Goal: Task Accomplishment & Management: Use online tool/utility

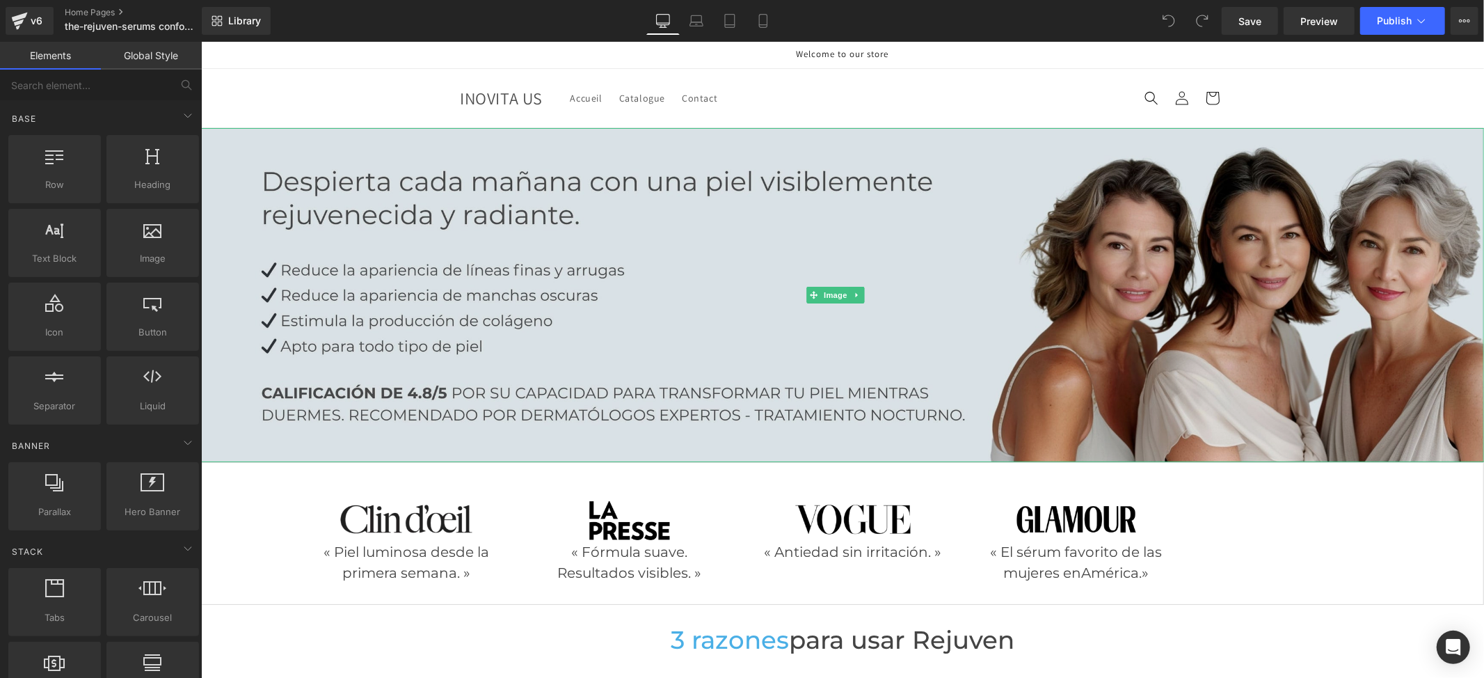
click at [672, 233] on img at bounding box center [841, 294] width 1283 height 334
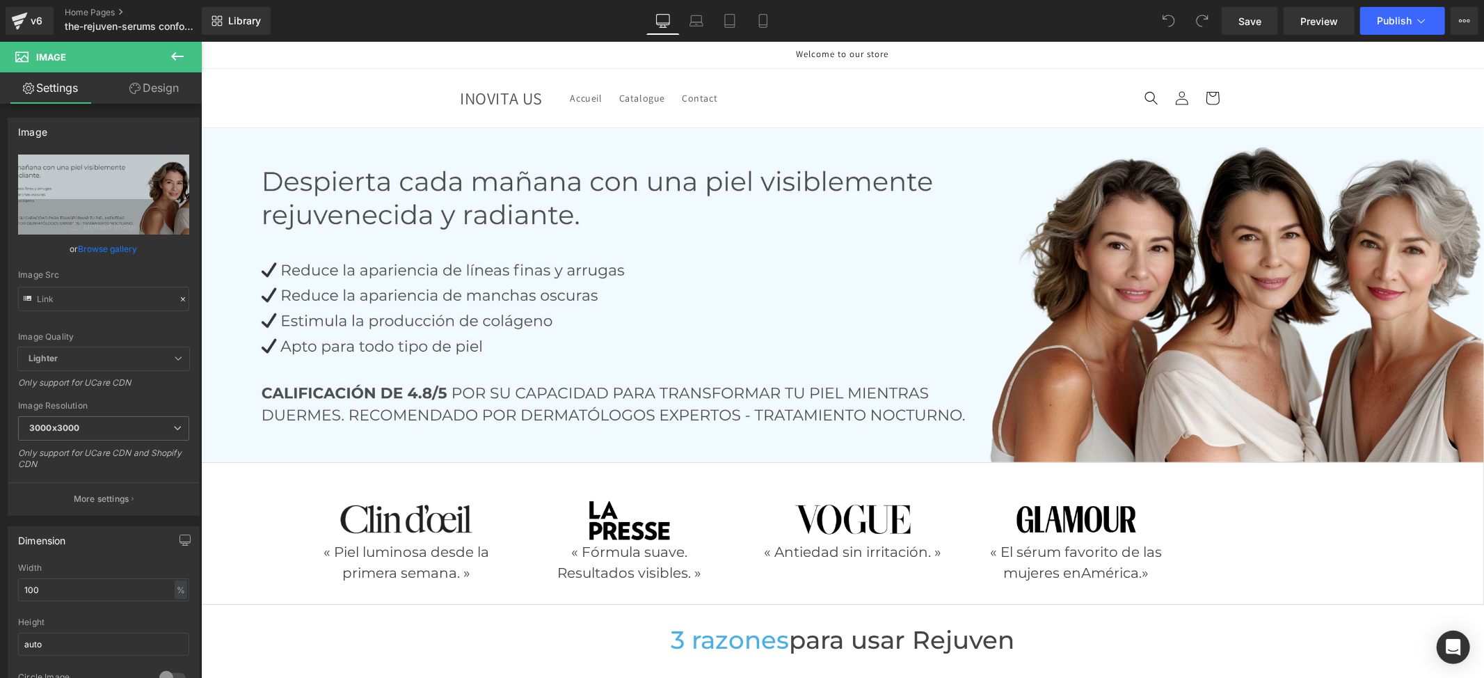
click at [842, 55] on span "Welcome to our store" at bounding box center [842, 53] width 93 height 12
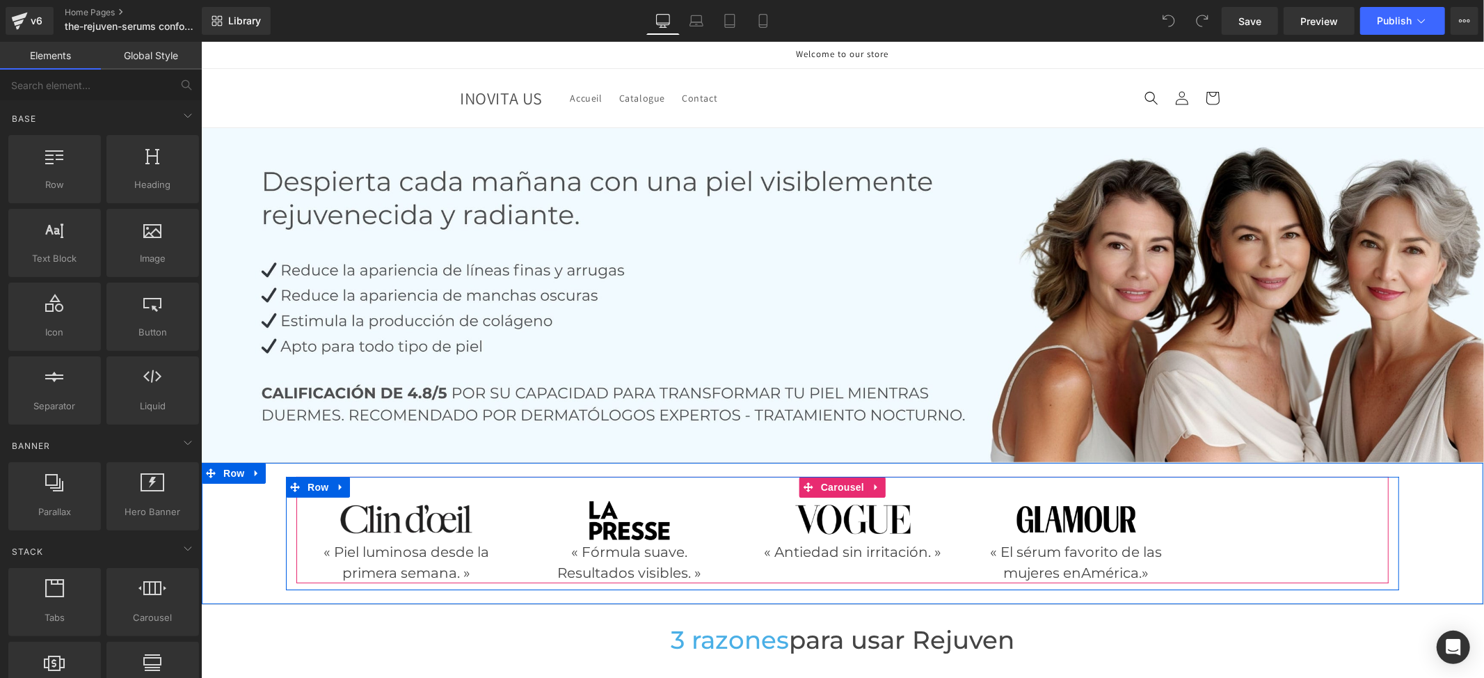
click at [732, 500] on div "Image « Piel luminosa desde la primera semana. » Text Block Image « Fórmula sua…" at bounding box center [742, 540] width 893 height 86
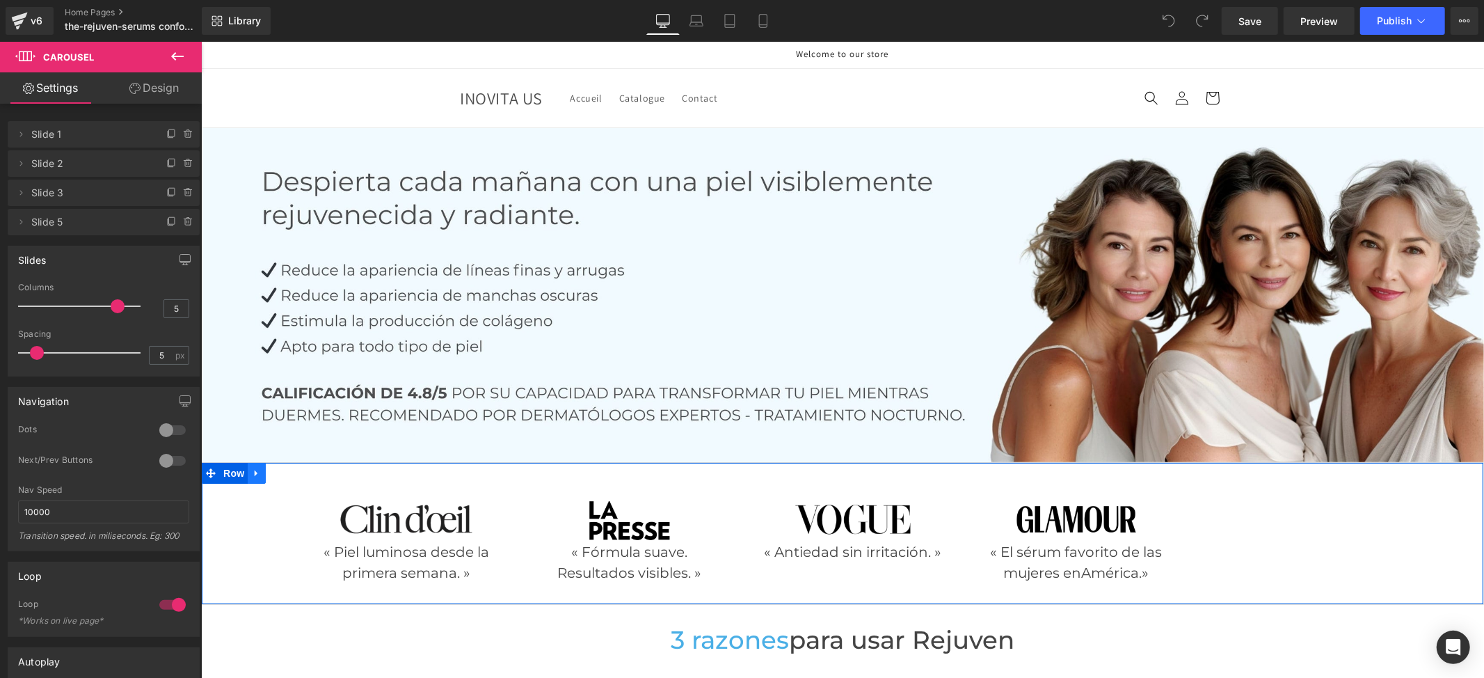
click at [254, 470] on icon at bounding box center [255, 473] width 3 height 6
click at [291, 468] on link at bounding box center [292, 472] width 18 height 21
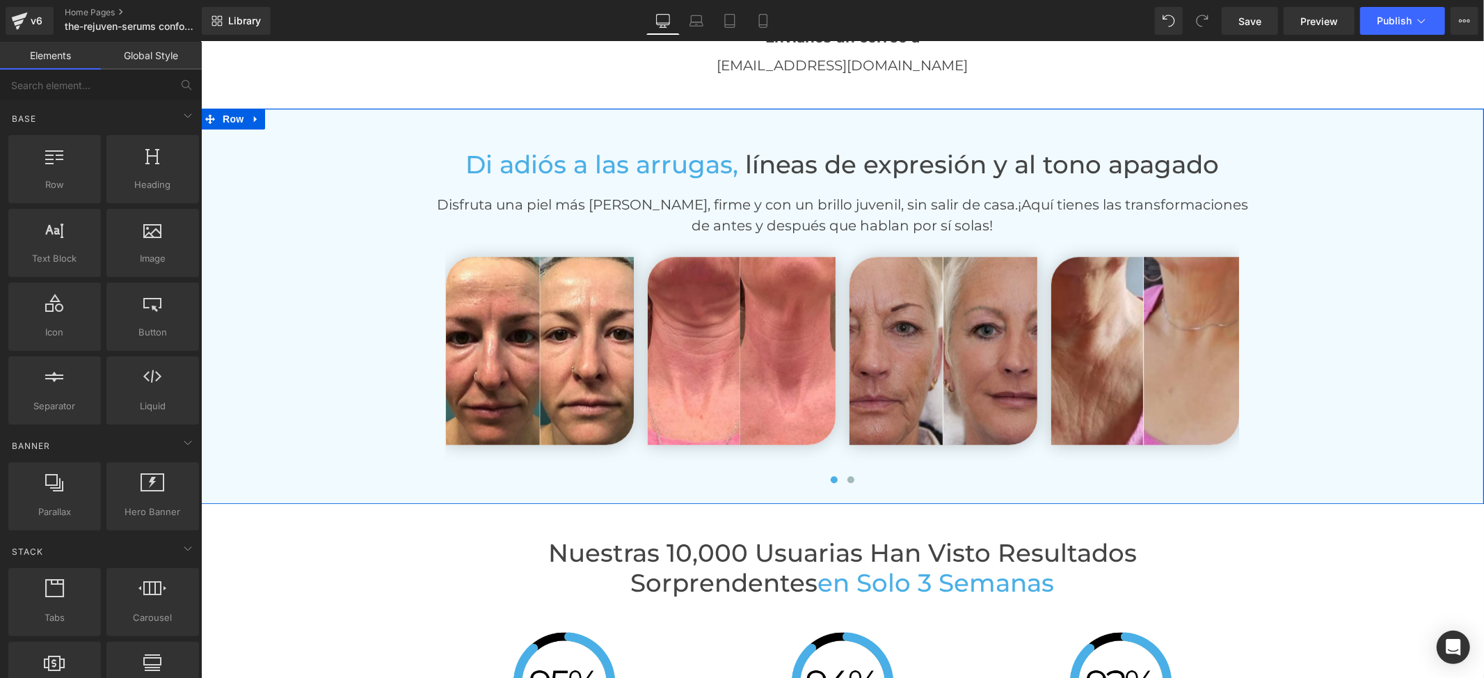
scroll to position [3246, 0]
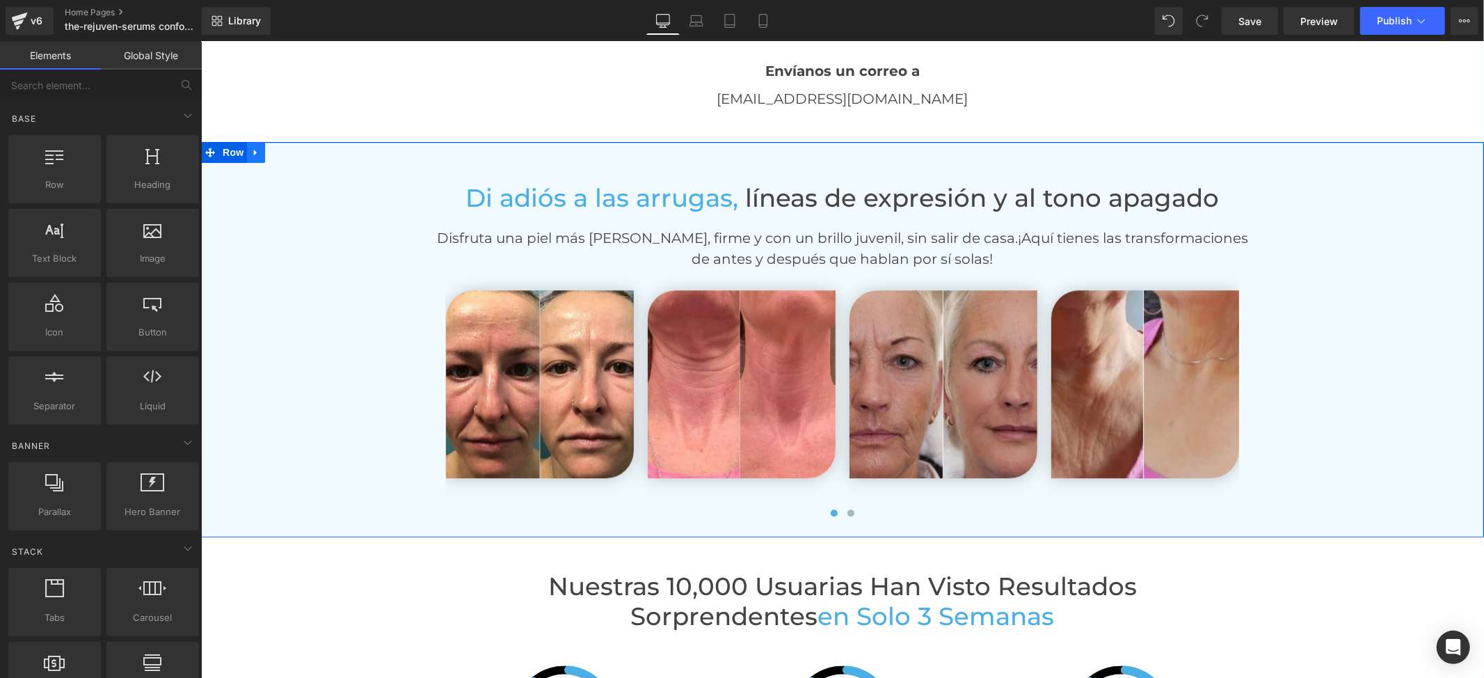
click at [246, 147] on link at bounding box center [255, 151] width 18 height 21
click at [287, 151] on icon at bounding box center [292, 152] width 10 height 10
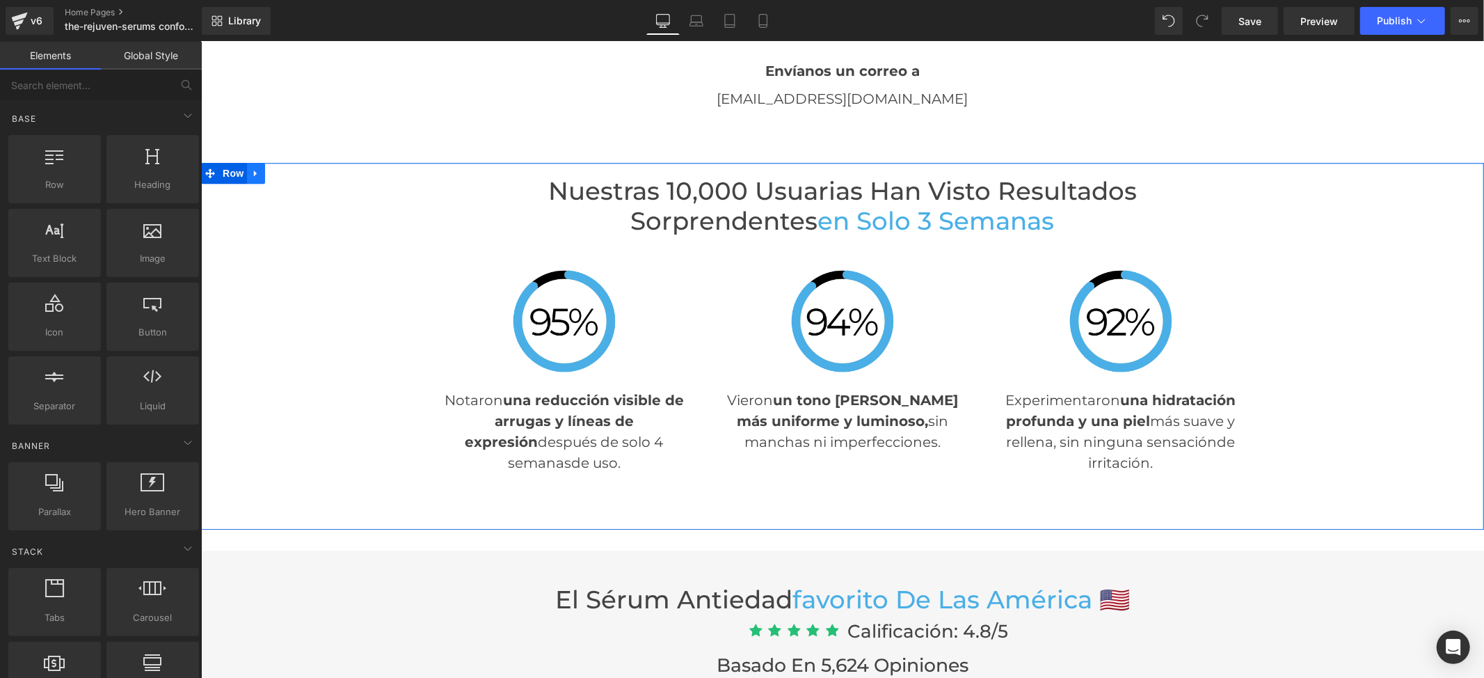
click at [250, 168] on icon at bounding box center [255, 173] width 10 height 10
click at [287, 168] on icon at bounding box center [292, 173] width 10 height 10
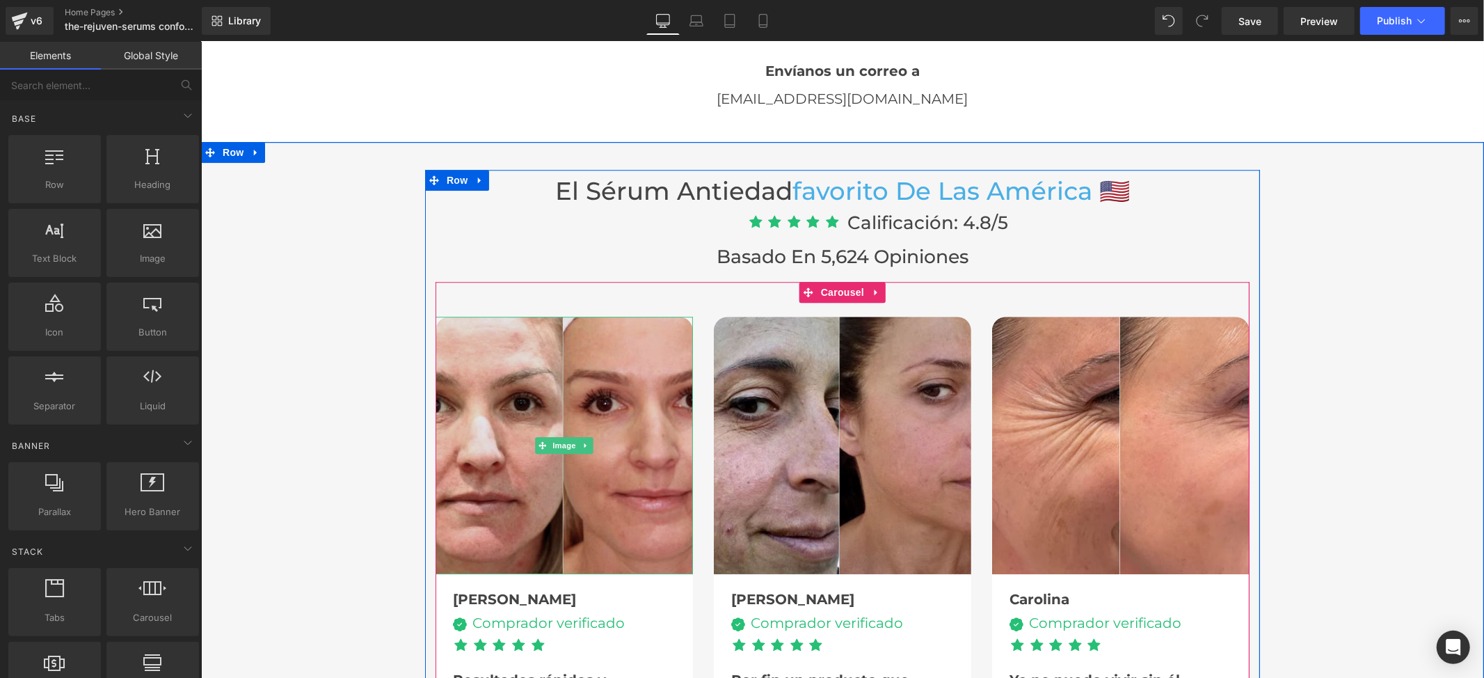
click at [554, 389] on img at bounding box center [563, 444] width 257 height 257
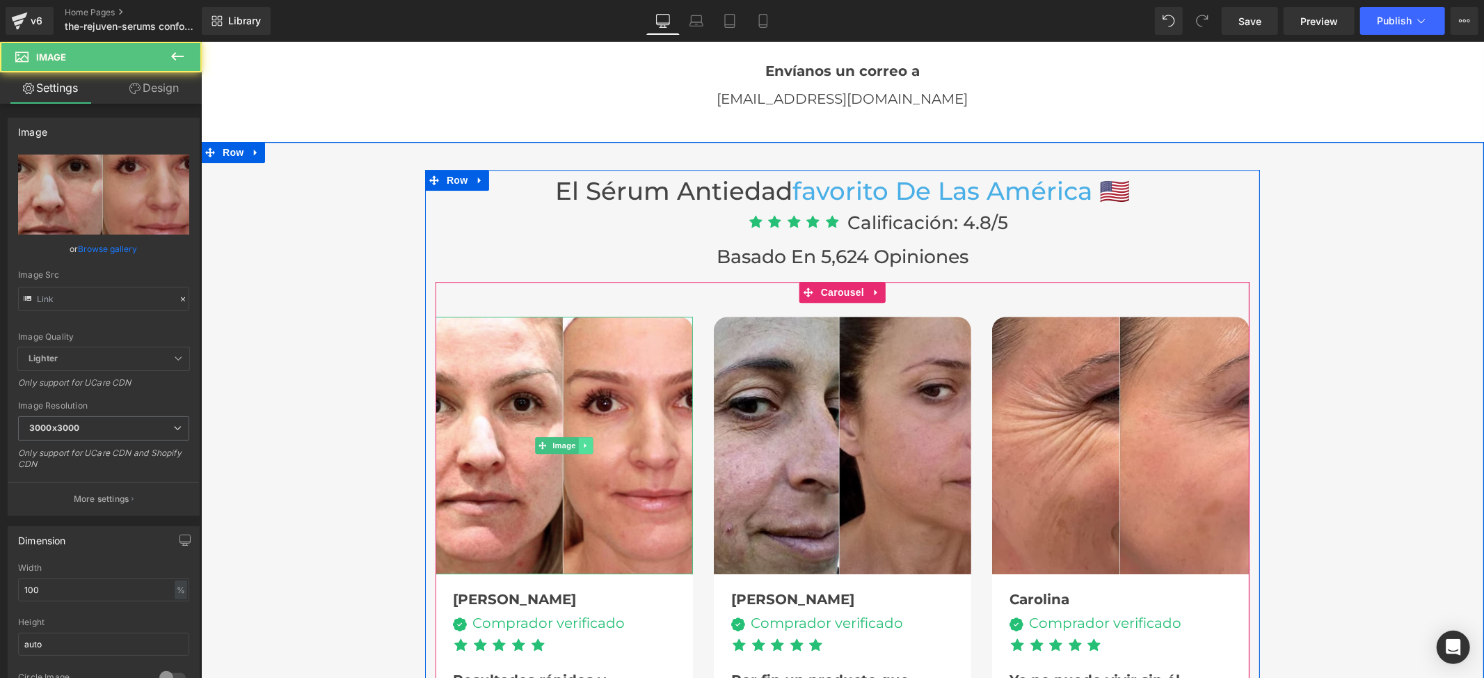
click at [578, 445] on link at bounding box center [585, 444] width 15 height 17
click at [589, 442] on icon at bounding box center [593, 445] width 8 height 8
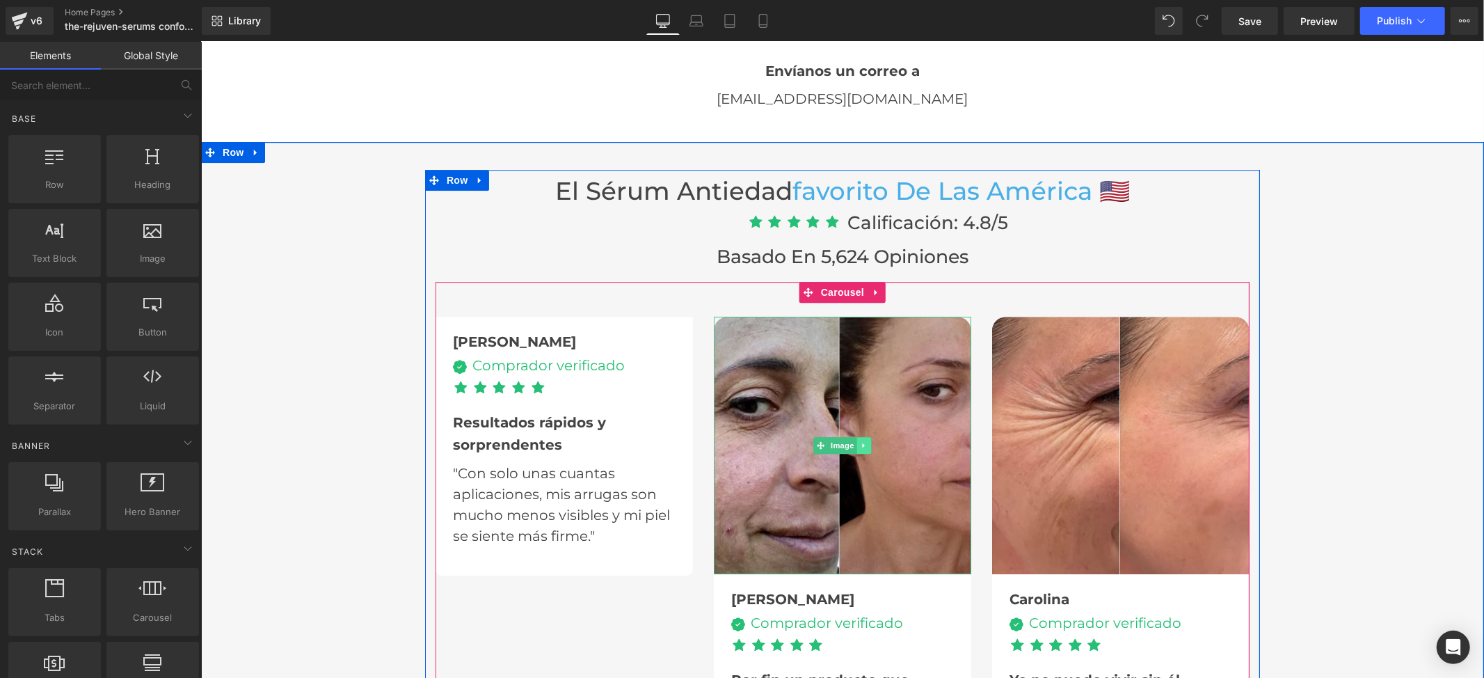
click at [860, 445] on icon at bounding box center [864, 444] width 8 height 8
click at [867, 442] on icon at bounding box center [871, 445] width 8 height 8
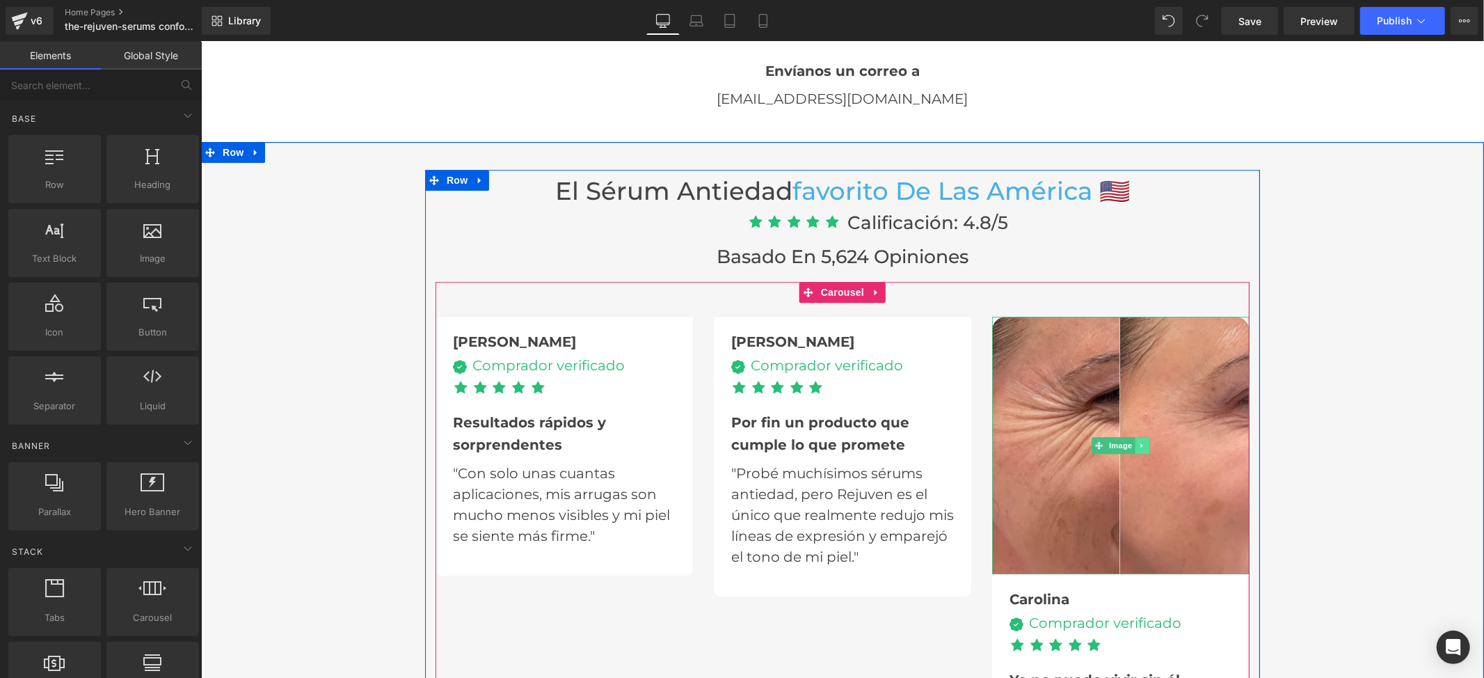
click at [1136, 447] on link at bounding box center [1142, 444] width 15 height 17
click at [1145, 443] on icon at bounding box center [1149, 444] width 8 height 8
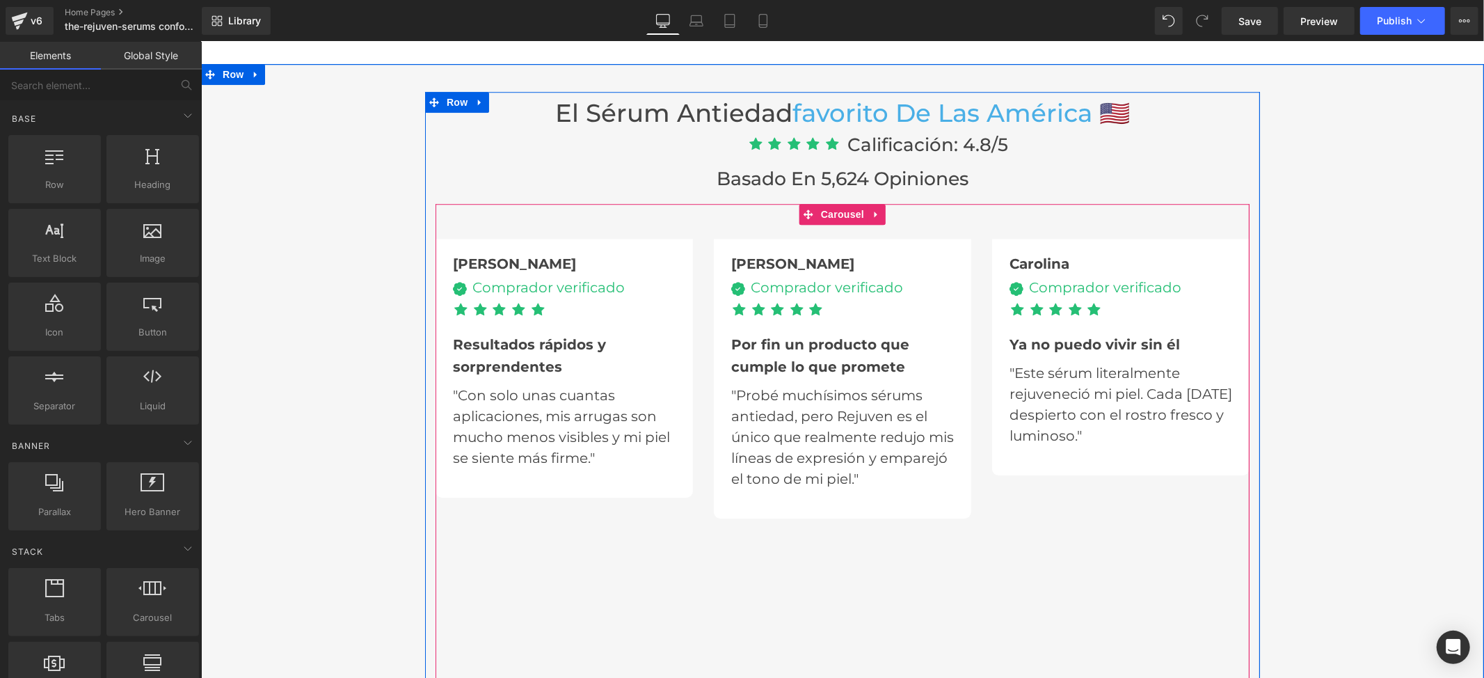
scroll to position [3432, 0]
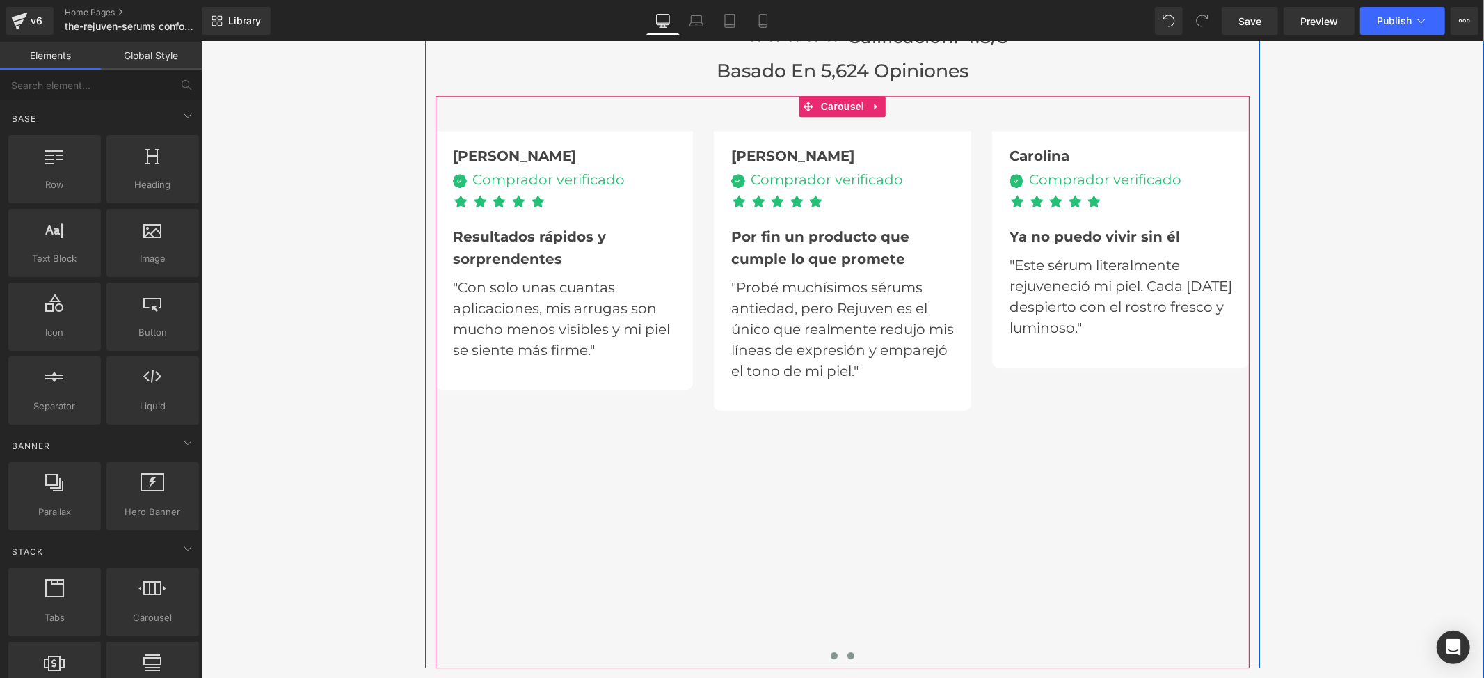
click at [847, 651] on span at bounding box center [850, 654] width 7 height 7
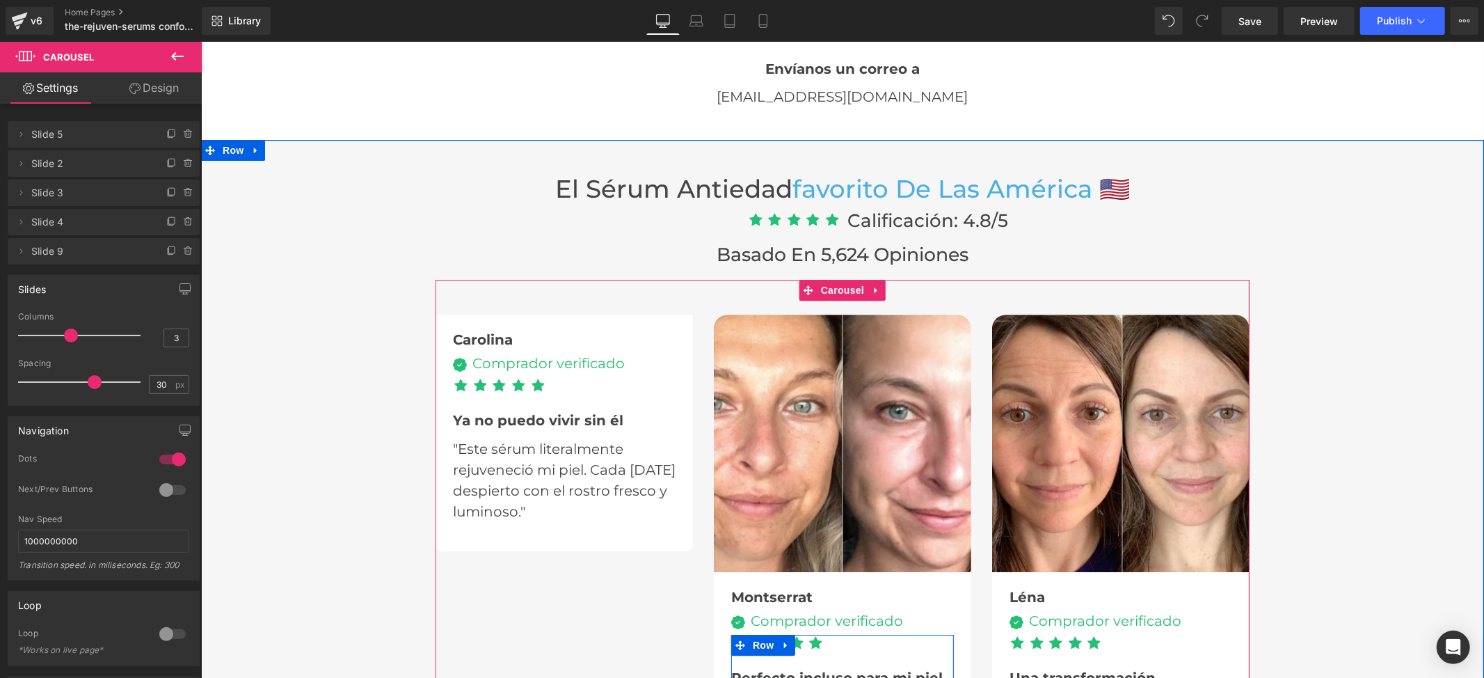
scroll to position [3246, 0]
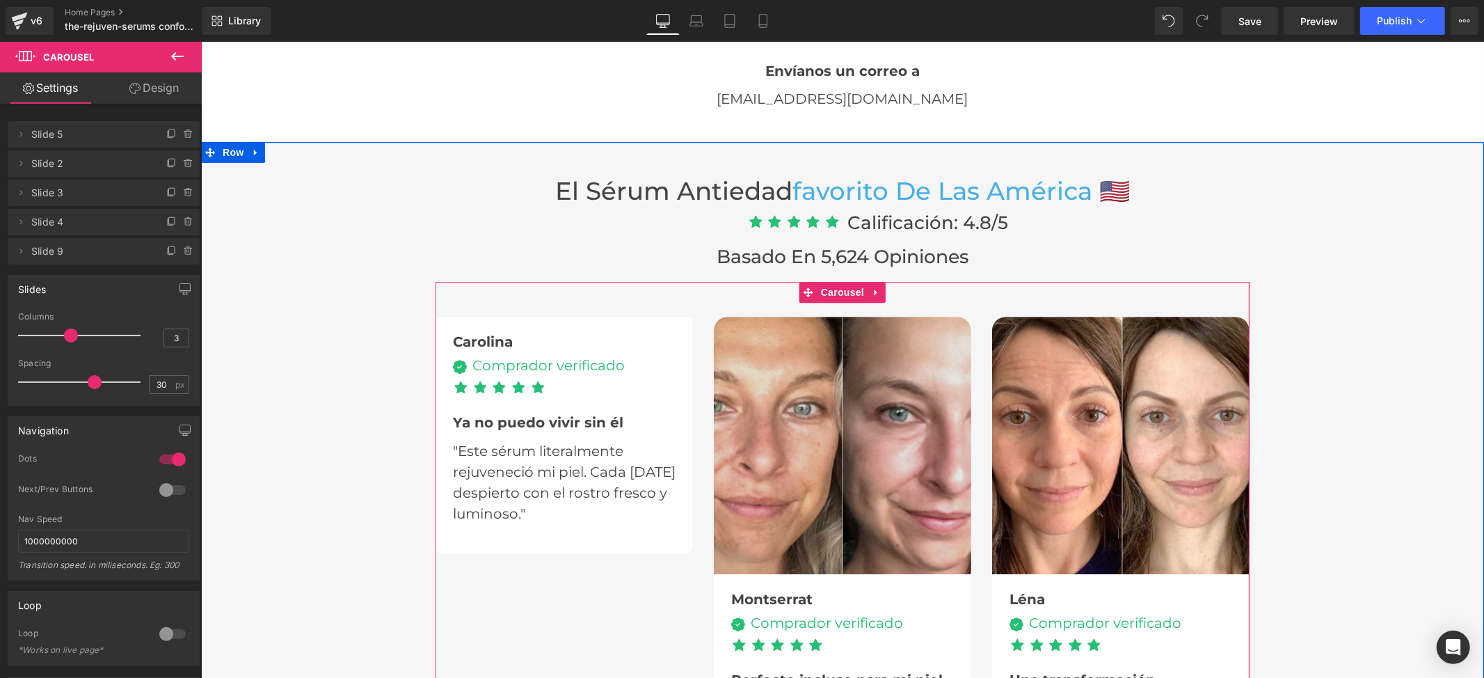
click at [853, 398] on img at bounding box center [841, 444] width 257 height 257
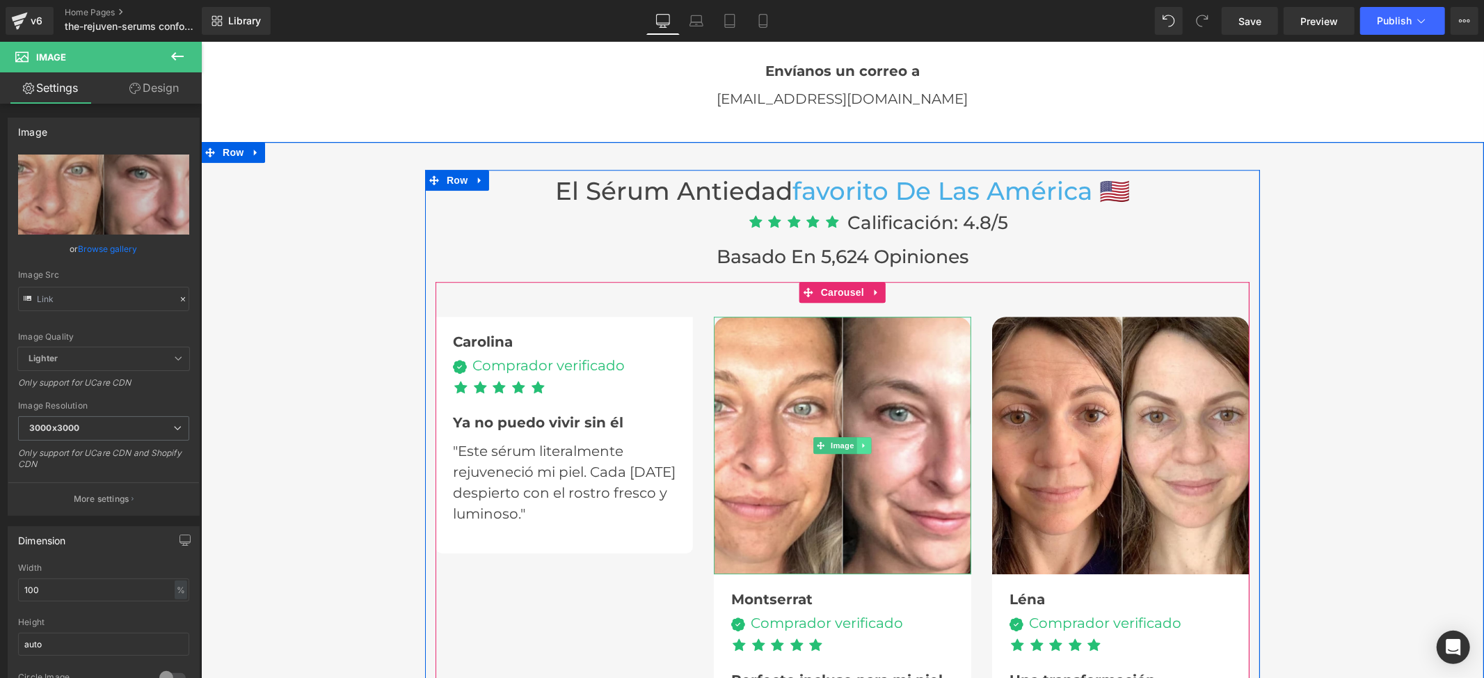
click at [861, 442] on link at bounding box center [863, 444] width 15 height 17
click at [863, 445] on link at bounding box center [870, 444] width 15 height 17
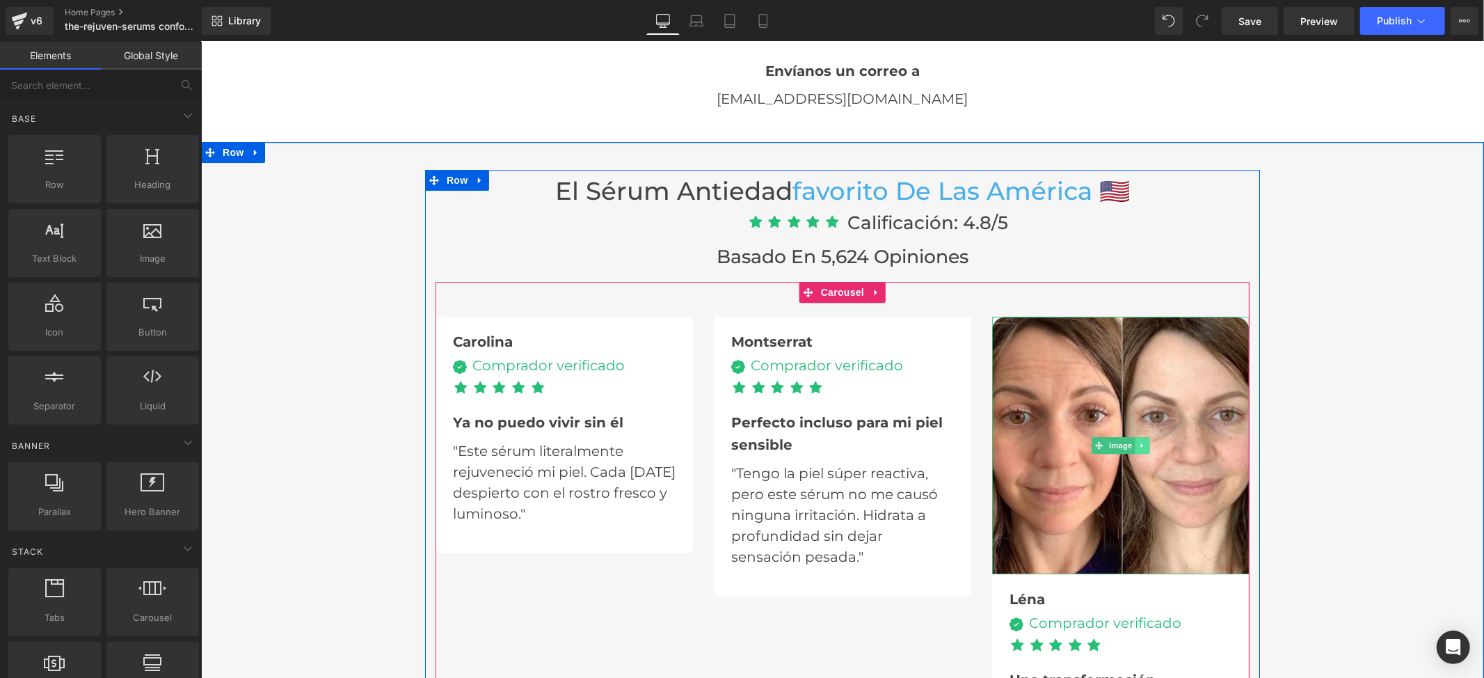
click at [1138, 445] on icon at bounding box center [1142, 444] width 8 height 8
click at [1142, 445] on link at bounding box center [1149, 444] width 15 height 17
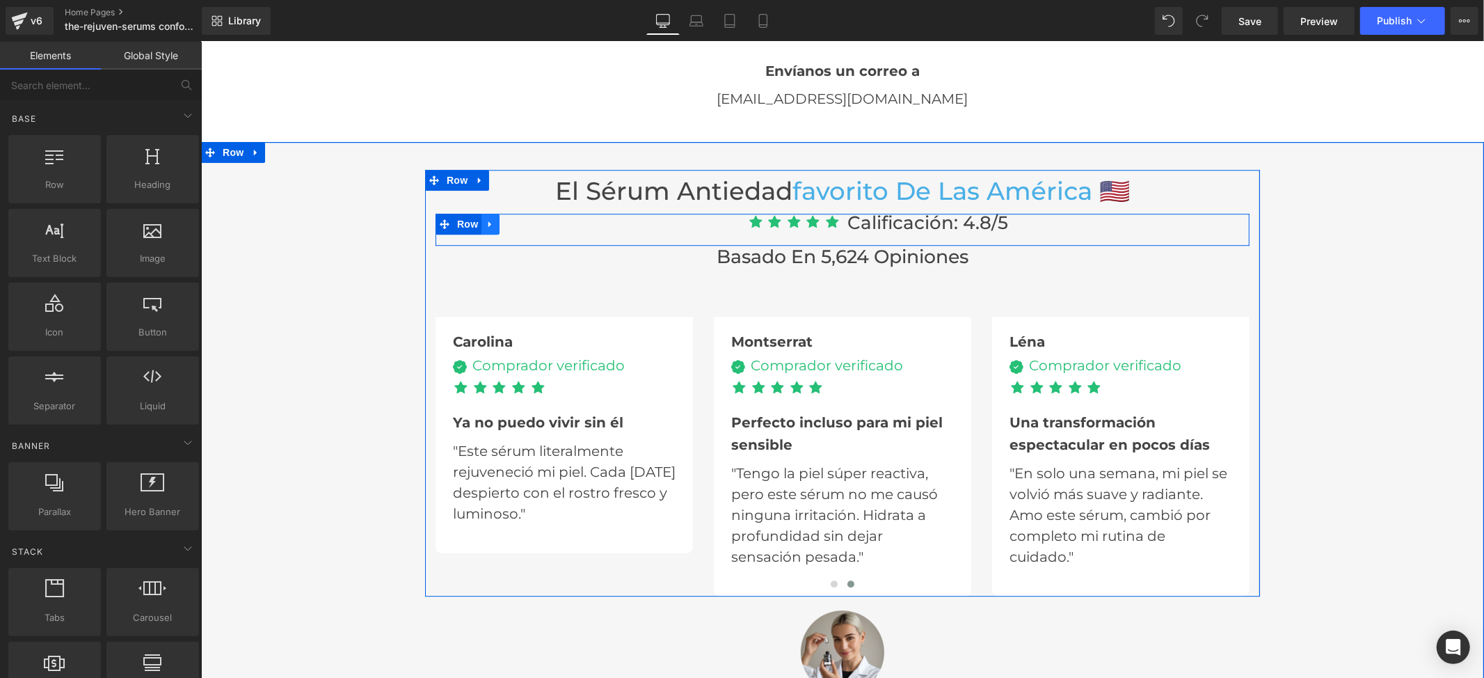
click at [485, 218] on icon at bounding box center [490, 223] width 10 height 10
click at [521, 223] on icon at bounding box center [526, 223] width 10 height 10
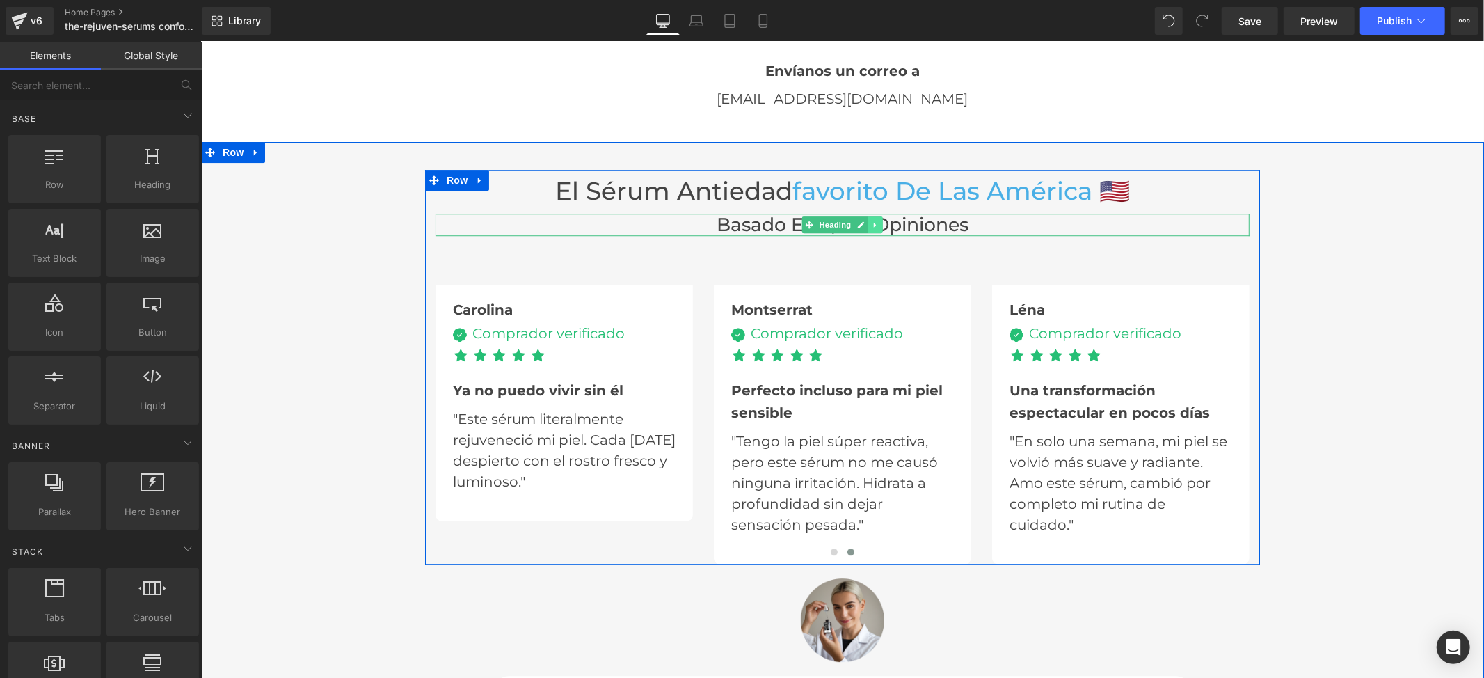
click at [872, 220] on link at bounding box center [875, 224] width 15 height 17
click at [879, 222] on icon at bounding box center [883, 225] width 8 height 8
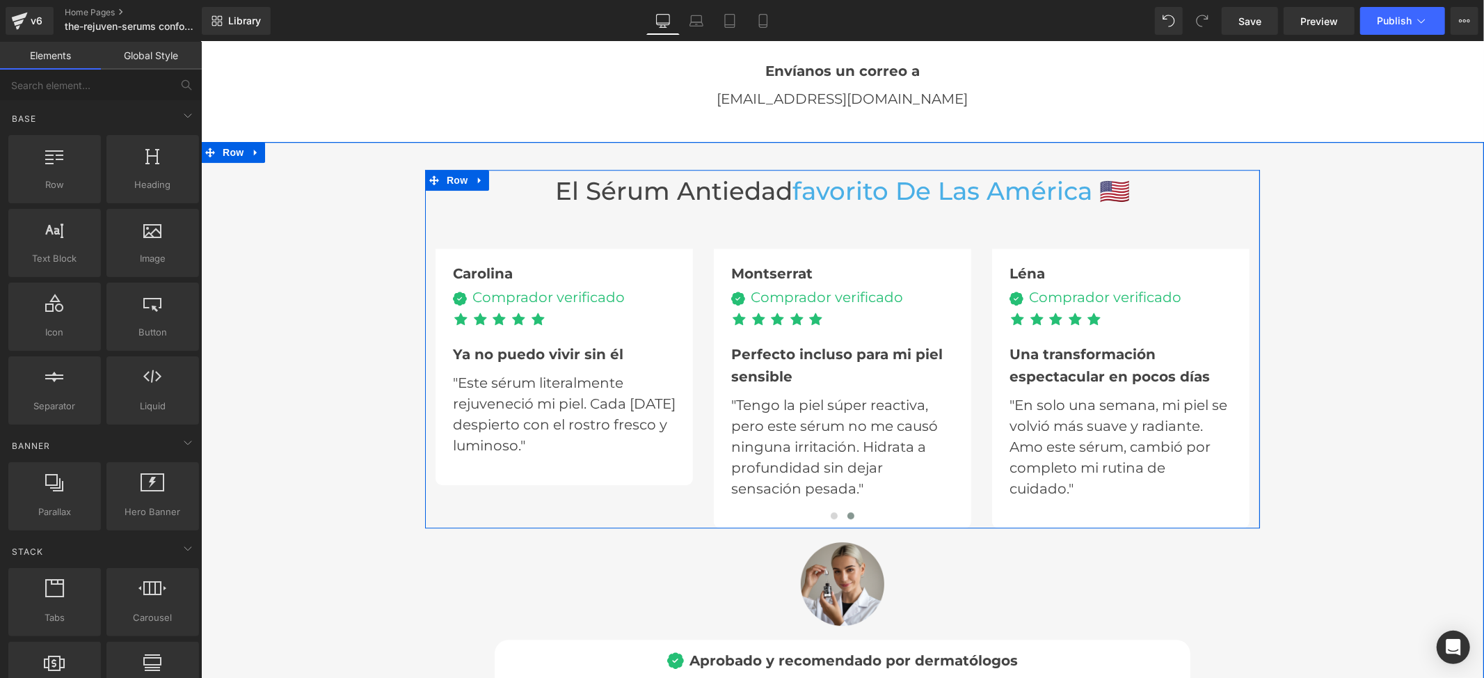
click at [200, 41] on div "50px" at bounding box center [200, 41] width 0 height 0
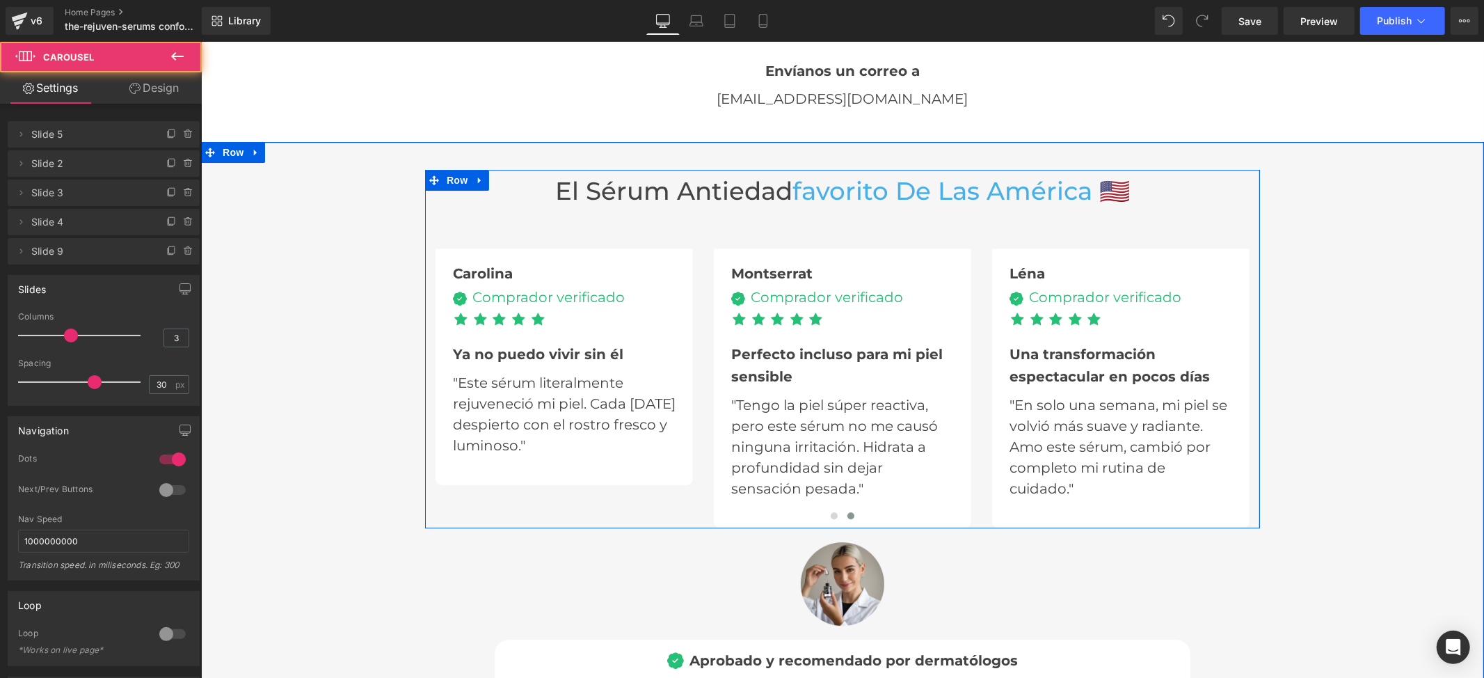
drag, startPoint x: 564, startPoint y: 201, endPoint x: 859, endPoint y: 200, distance: 295.0
click at [200, 41] on div at bounding box center [200, 41] width 0 height 0
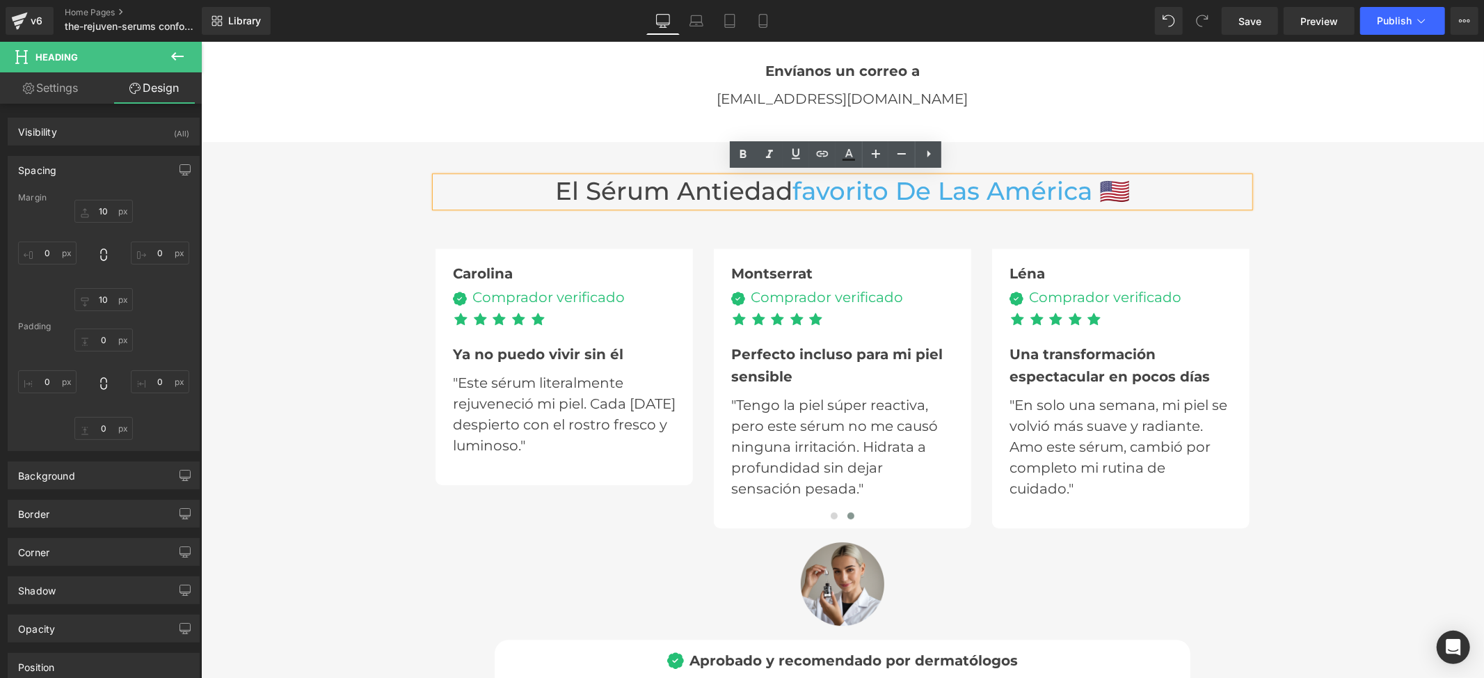
click at [1421, 177] on div "El sérum antiedad favorito De Las América 🇺🇸 Heading [PERSON_NAME] Text Block I…" at bounding box center [841, 467] width 1283 height 596
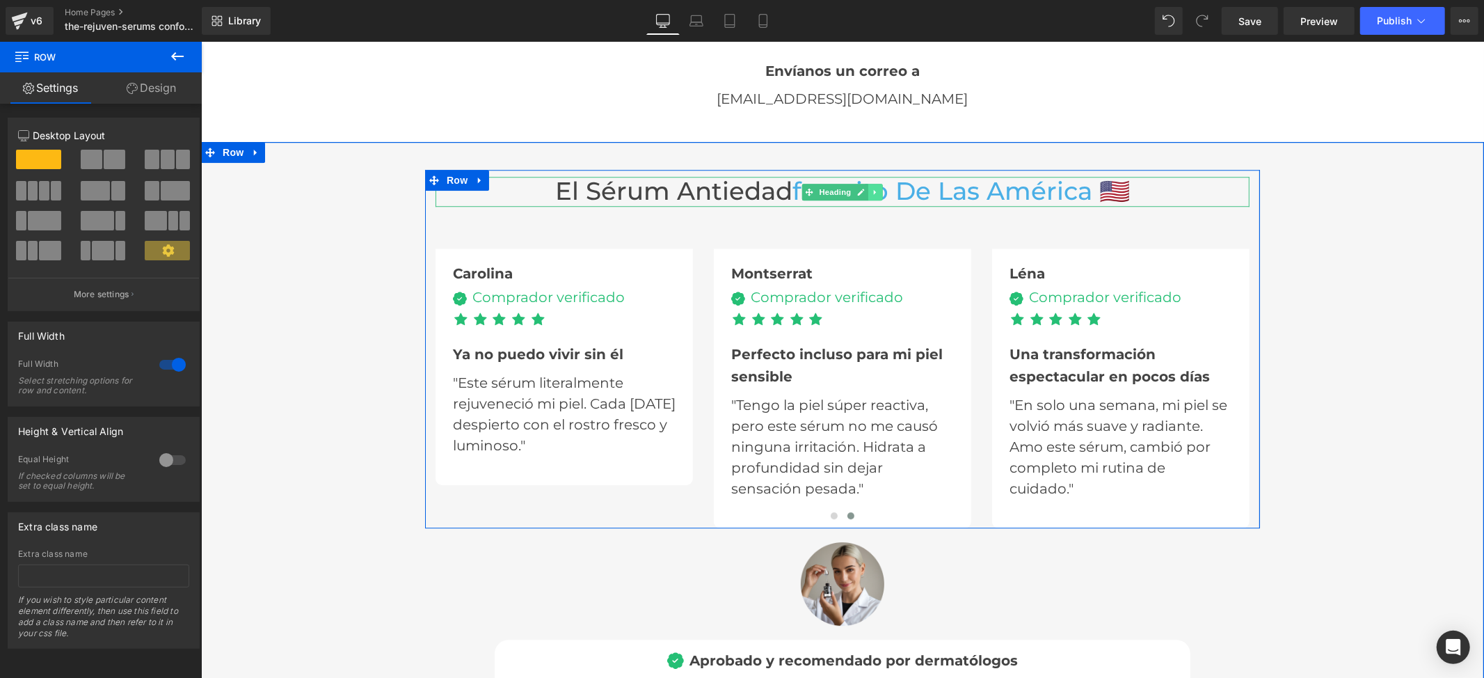
click at [871, 187] on icon at bounding box center [875, 191] width 8 height 8
click at [875, 186] on link at bounding box center [882, 191] width 15 height 17
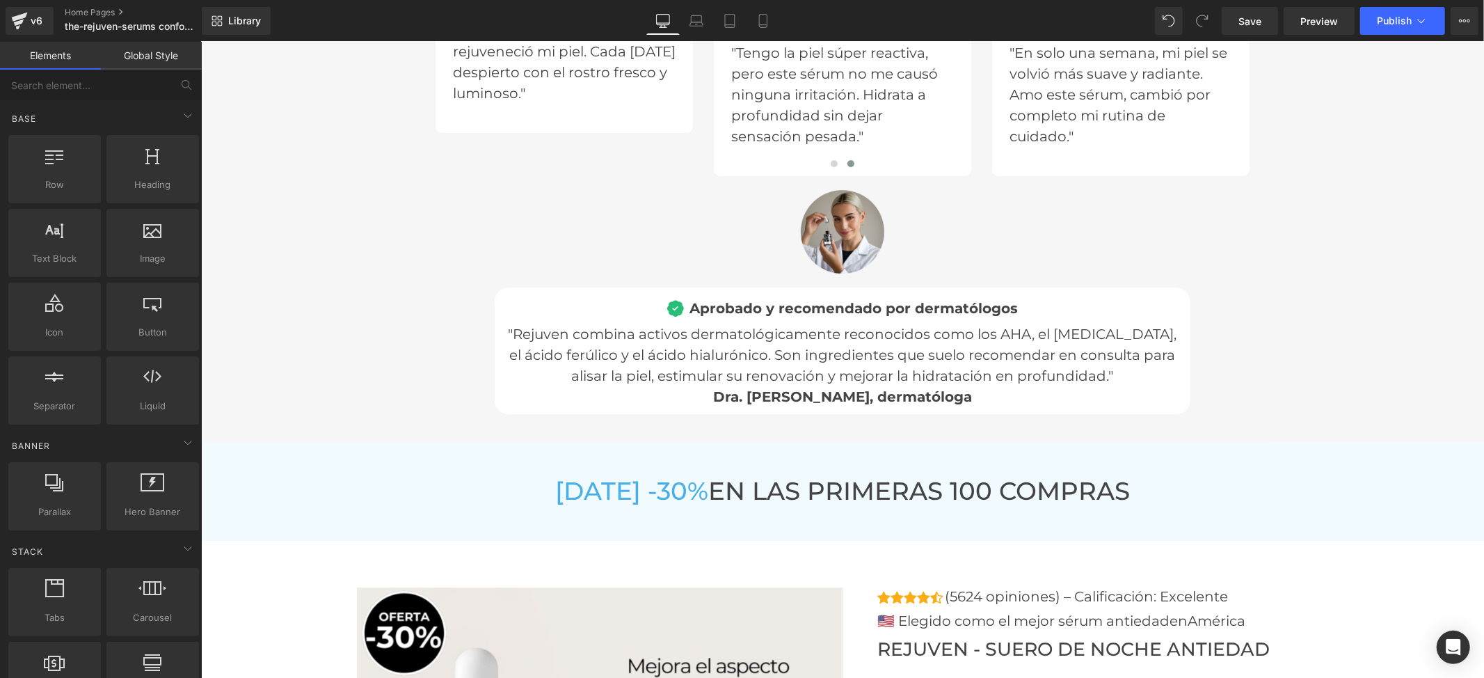
scroll to position [3432, 0]
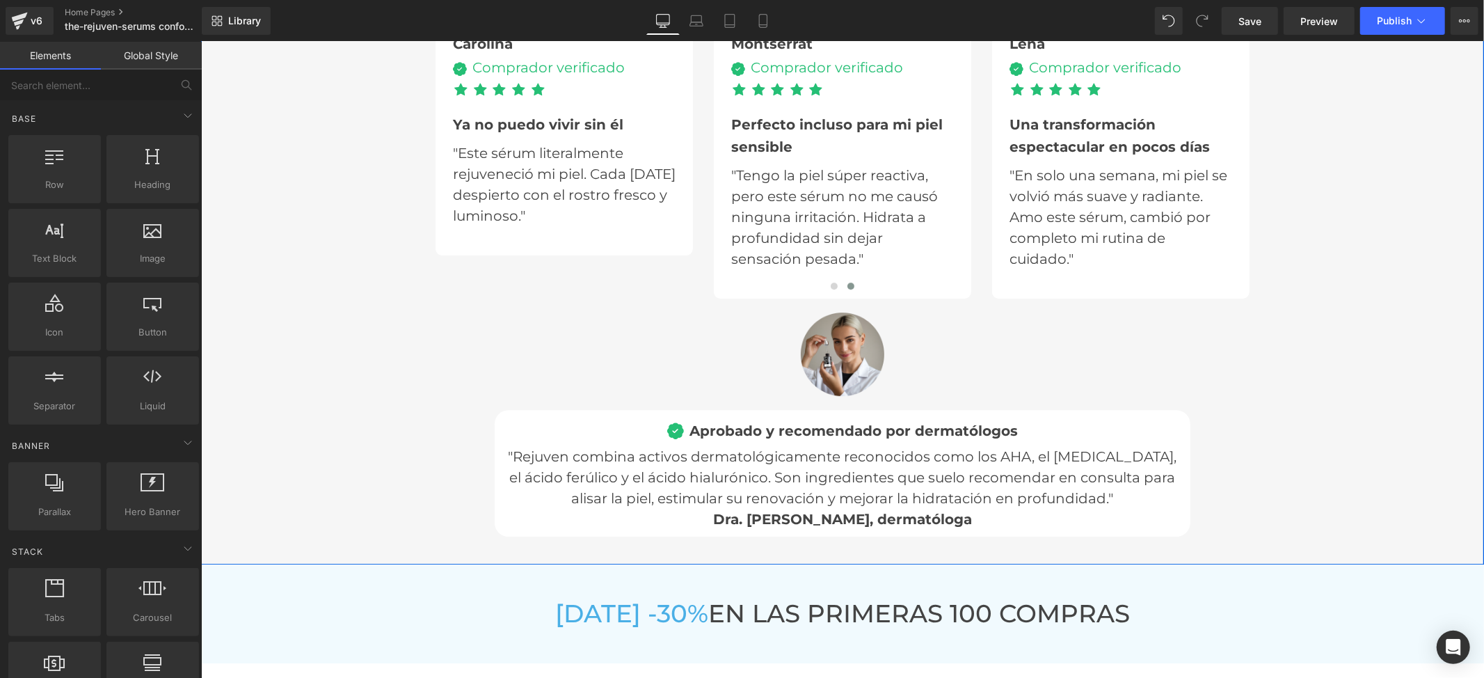
click at [952, 330] on div "[PERSON_NAME] Text Block Image Comprador verificado Text Block Icon List Icon I…" at bounding box center [841, 259] width 1283 height 552
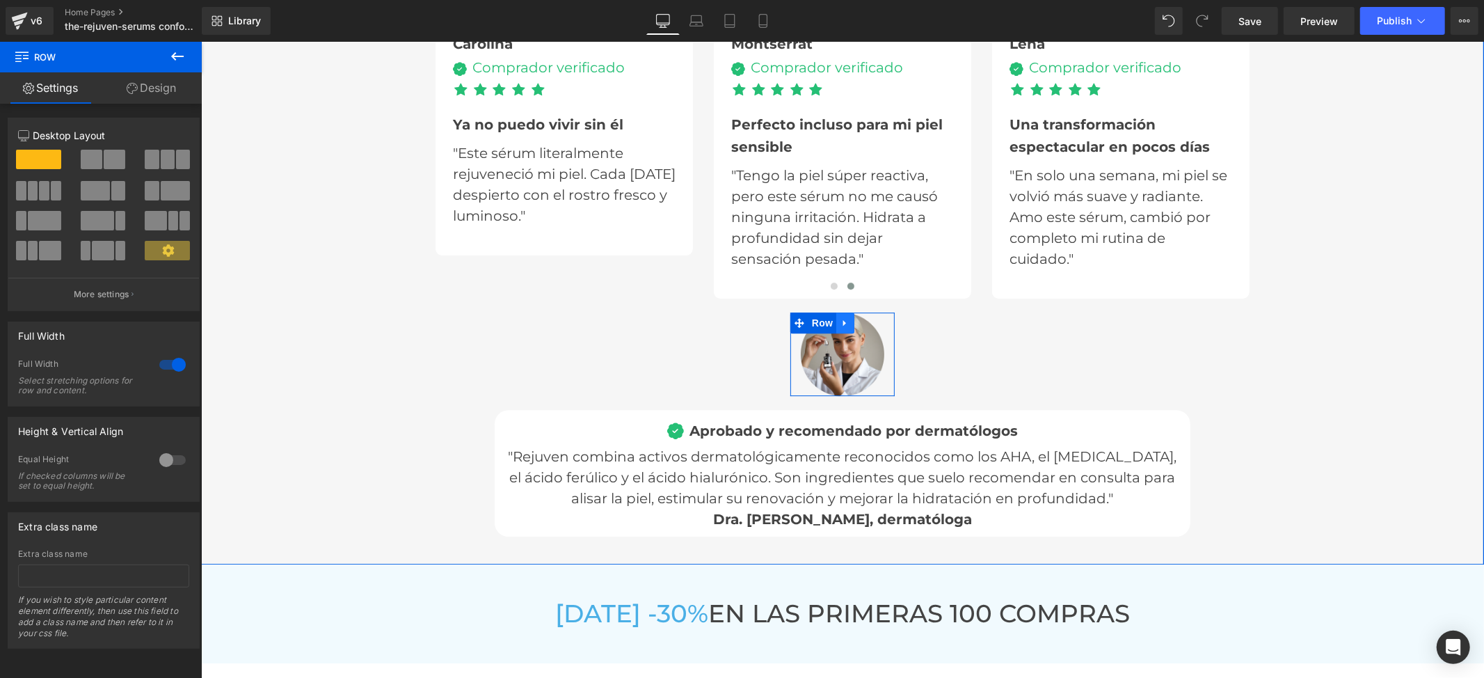
click at [836, 317] on link at bounding box center [845, 322] width 18 height 21
click at [872, 320] on link at bounding box center [881, 322] width 18 height 21
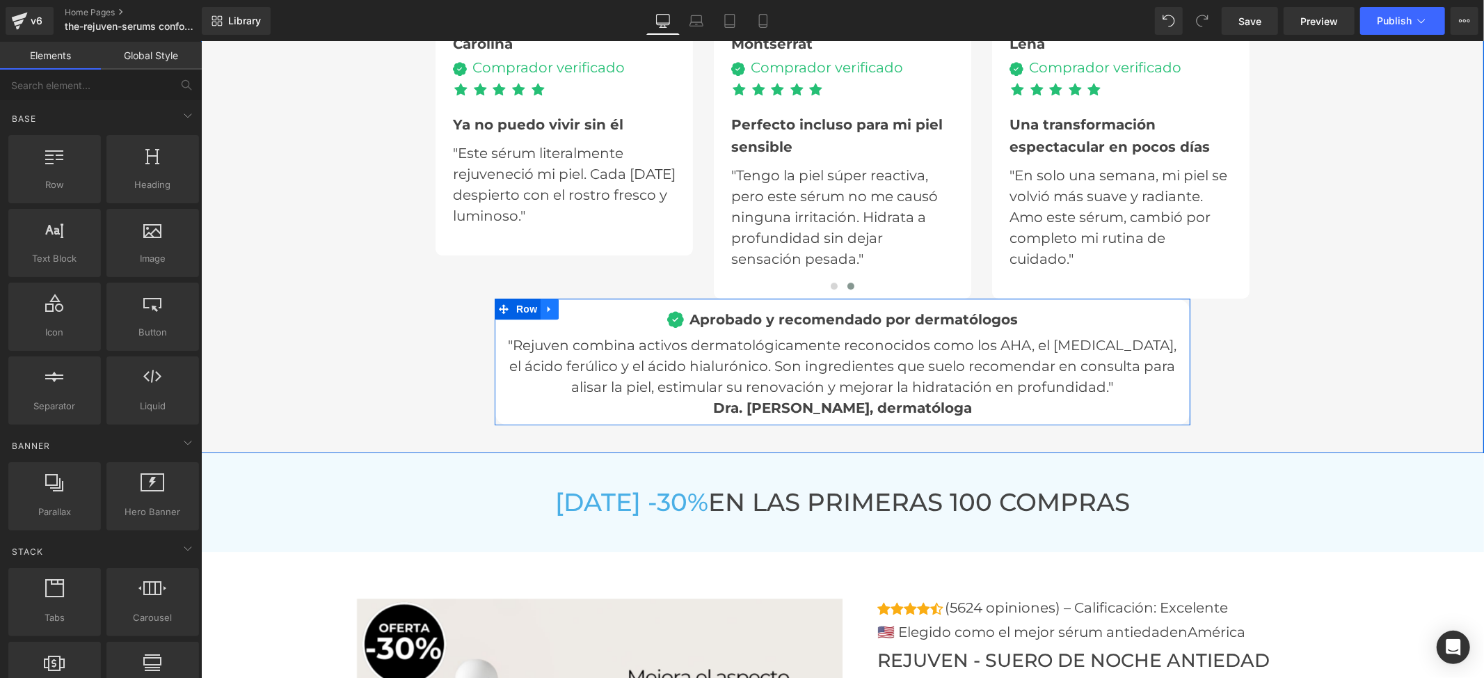
click at [546, 305] on icon at bounding box center [549, 308] width 10 height 10
click at [580, 304] on icon at bounding box center [585, 308] width 10 height 10
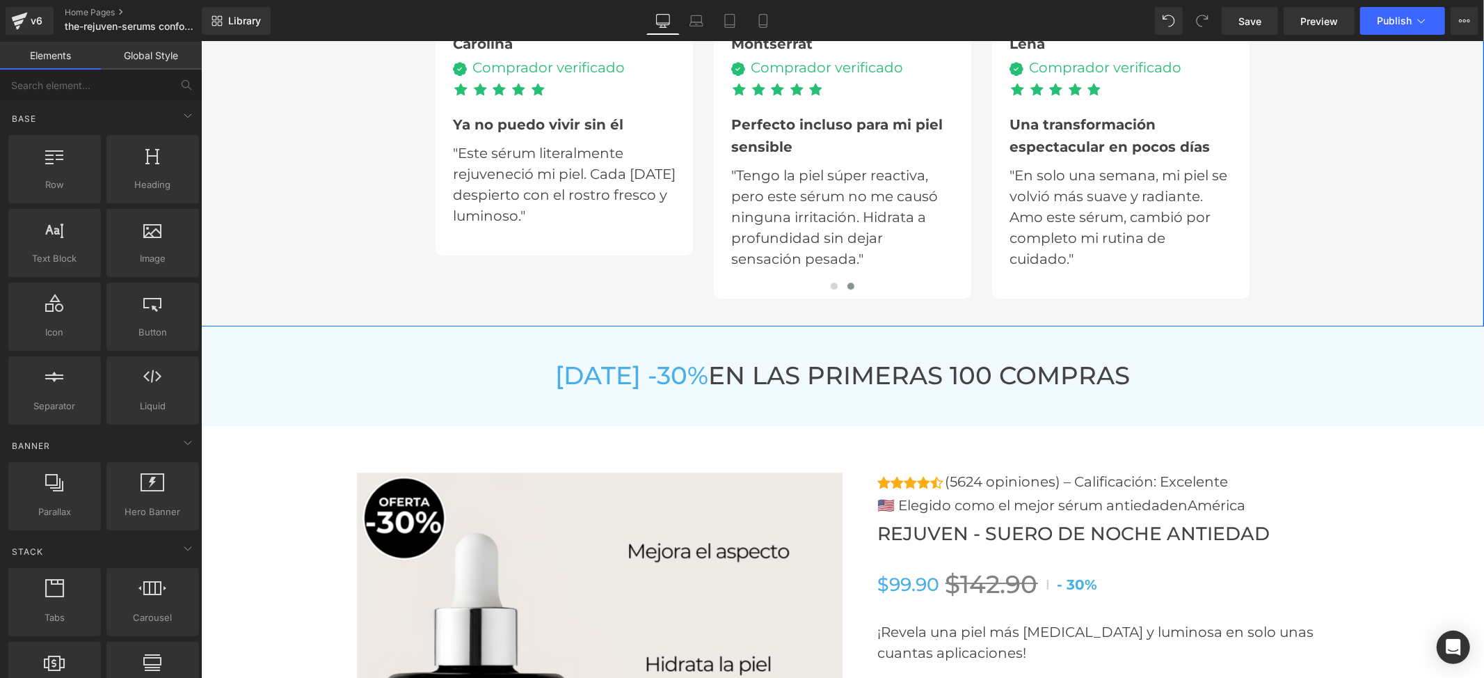
click at [1347, 258] on div "[PERSON_NAME] Text Block Image Comprador verificado Text Block Icon List Icon I…" at bounding box center [841, 140] width 1283 height 314
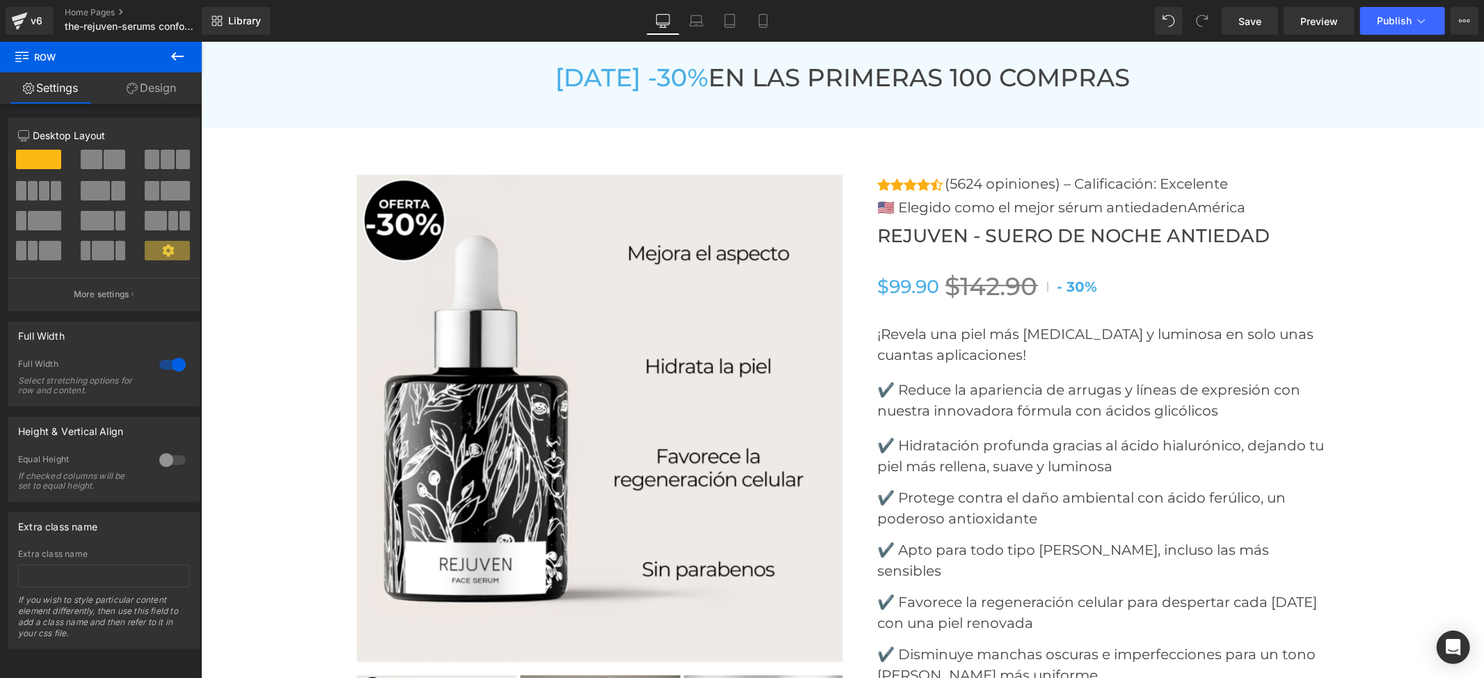
scroll to position [3525, 0]
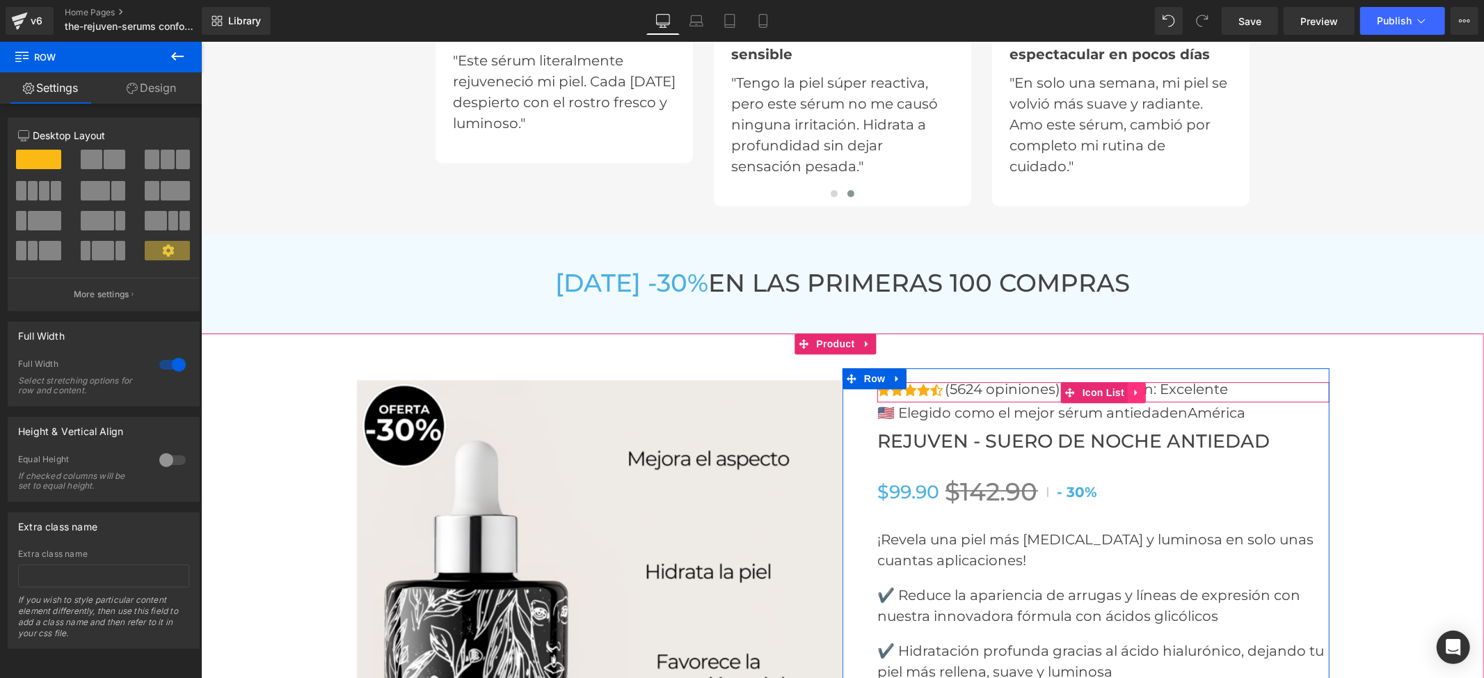
click at [1131, 390] on icon at bounding box center [1136, 391] width 10 height 10
click at [1140, 386] on icon at bounding box center [1145, 391] width 10 height 10
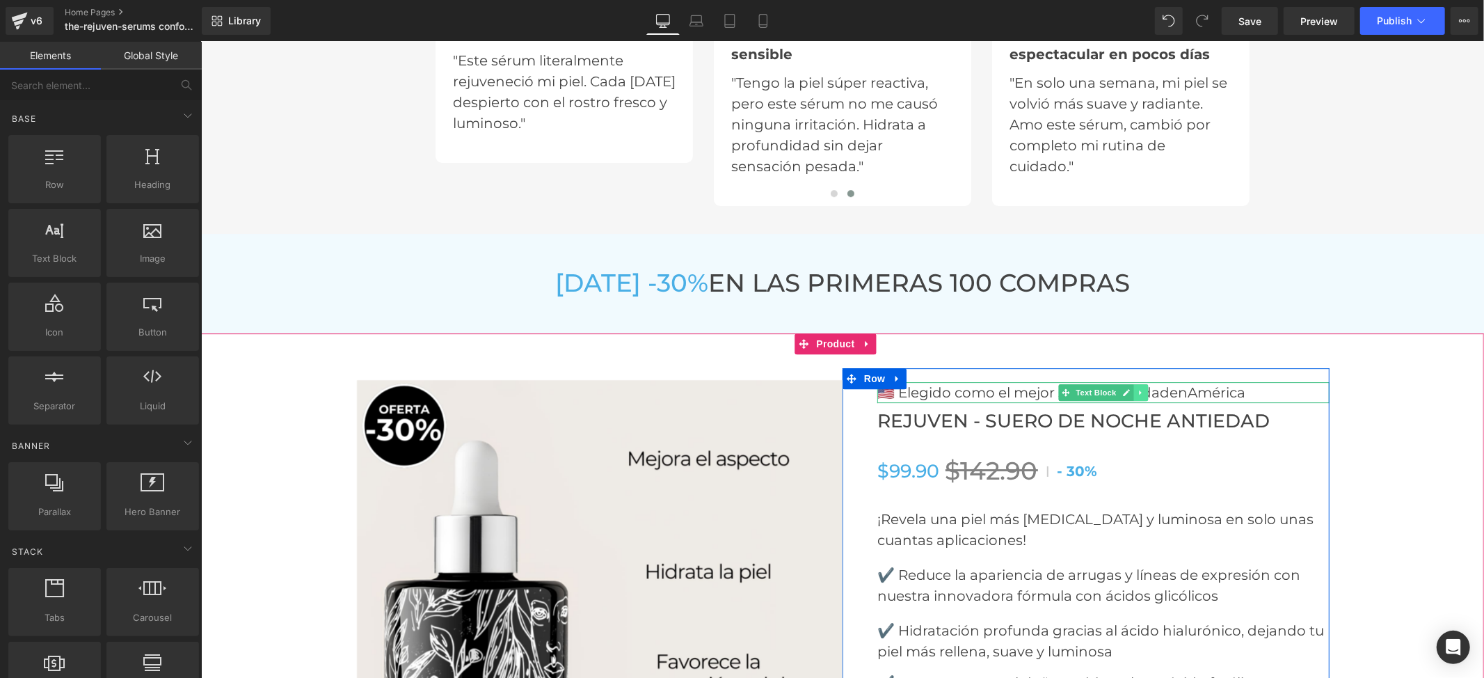
click at [1136, 390] on icon at bounding box center [1140, 392] width 8 height 8
click at [1140, 390] on link at bounding box center [1147, 391] width 15 height 17
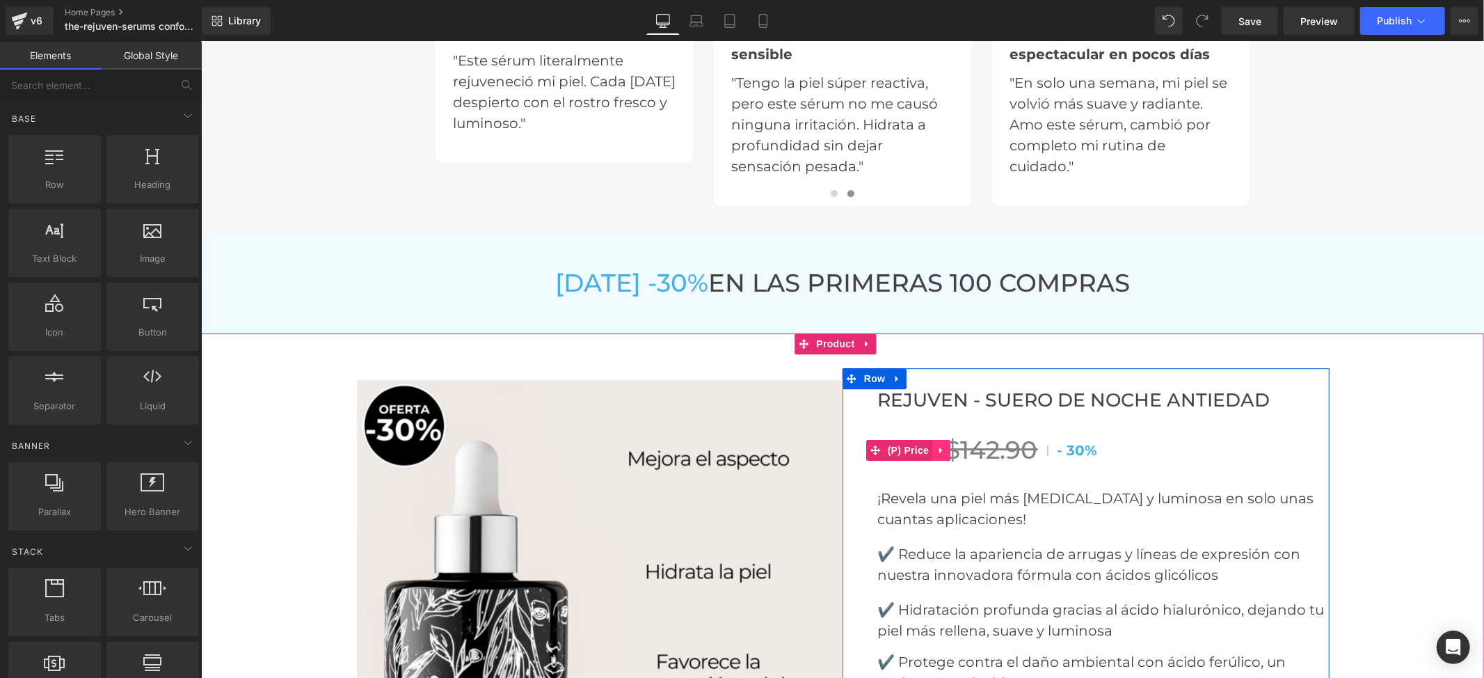
click at [936, 449] on icon at bounding box center [941, 450] width 10 height 10
click at [1134, 457] on div "$99.90 $142.90 - 30%" at bounding box center [1103, 450] width 452 height 30
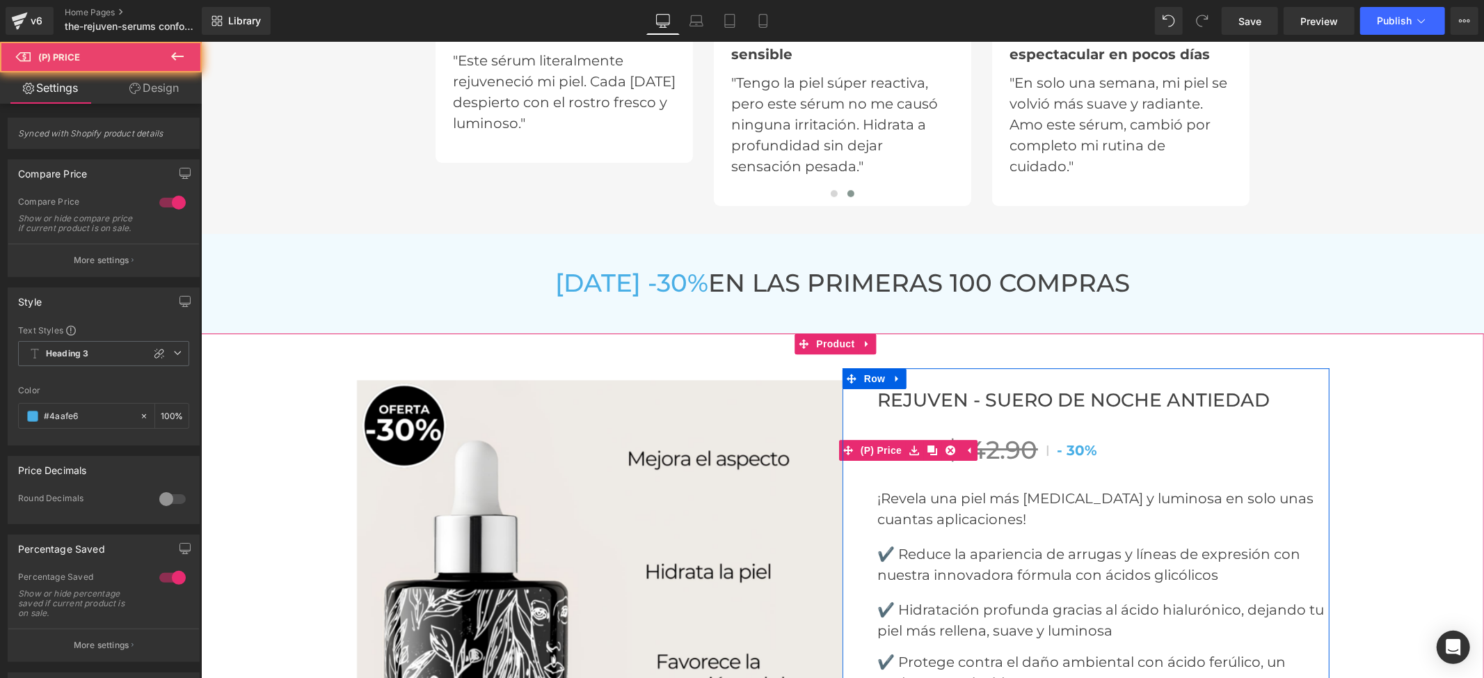
click at [1066, 447] on span "30%" at bounding box center [1081, 449] width 31 height 17
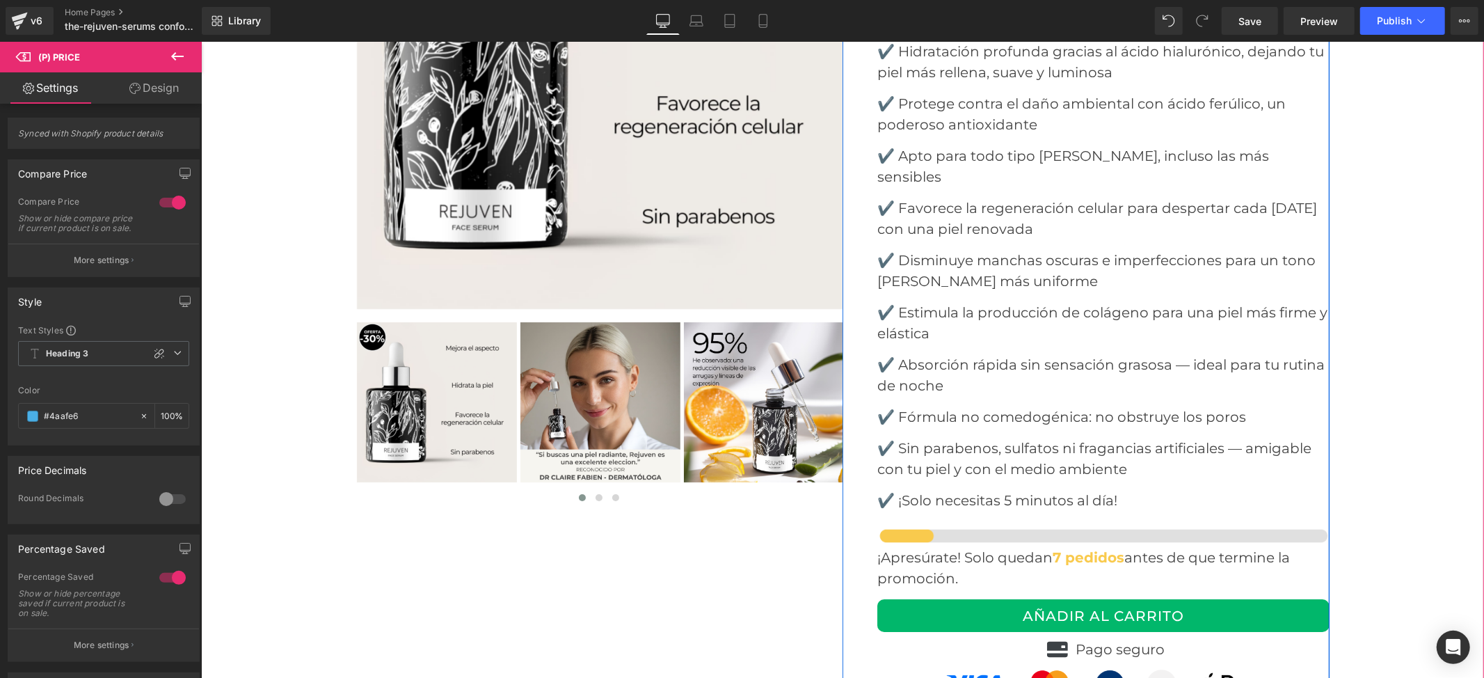
scroll to position [4174, 0]
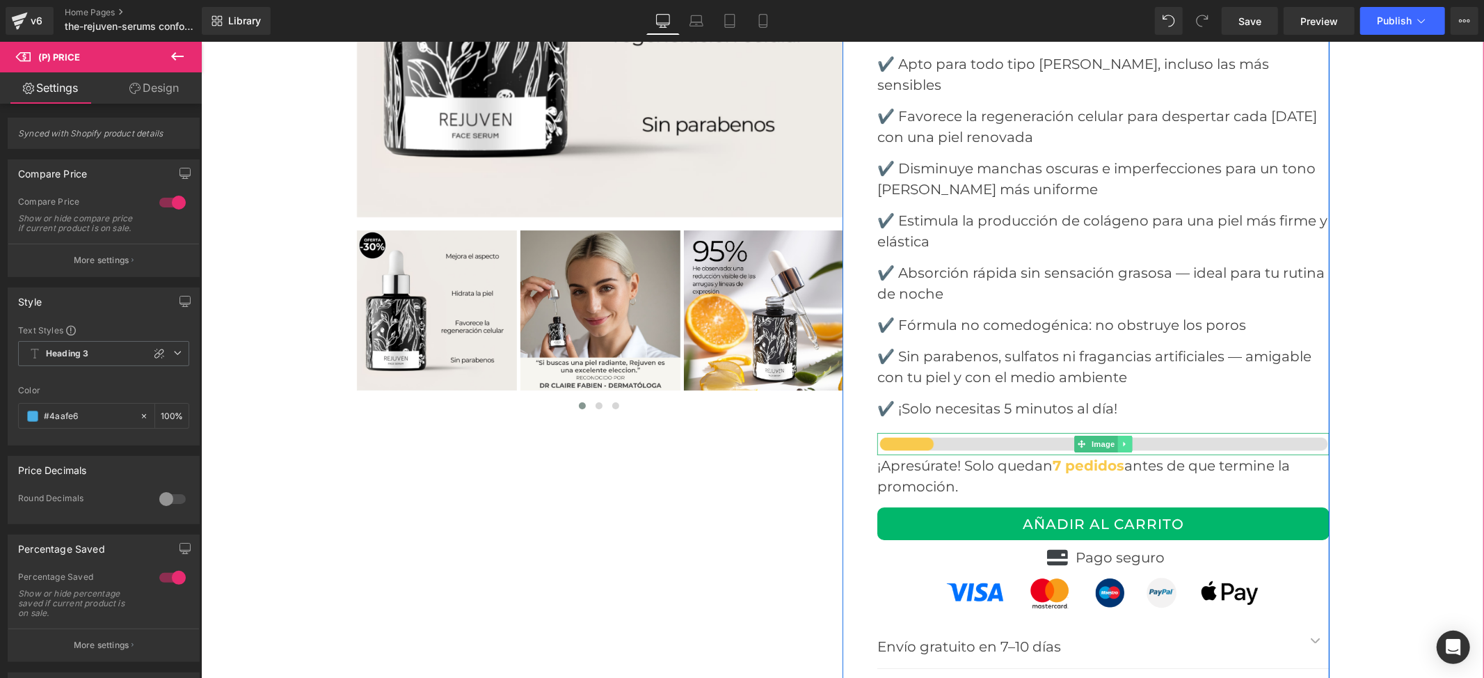
click at [1117, 435] on link at bounding box center [1124, 443] width 15 height 17
click at [1128, 439] on icon at bounding box center [1132, 443] width 8 height 8
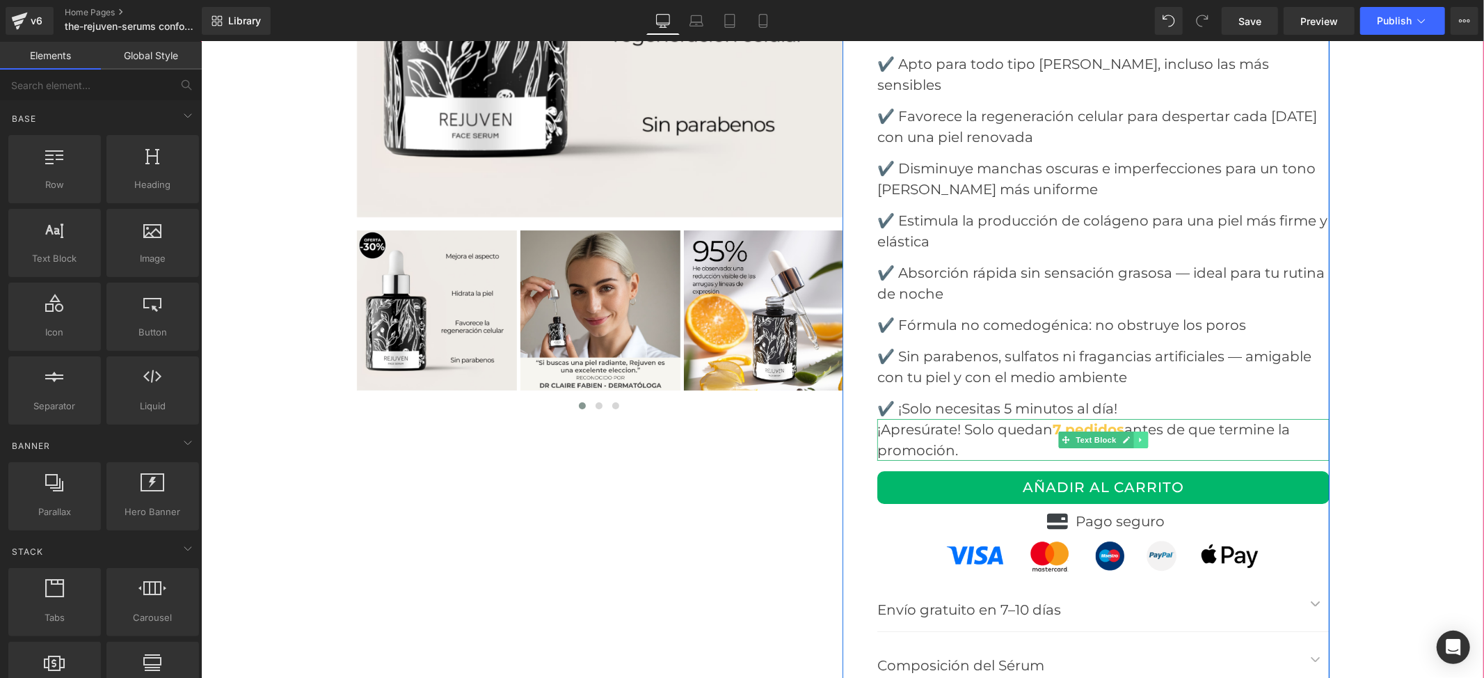
click at [1138, 431] on link at bounding box center [1140, 439] width 15 height 17
click at [1144, 435] on icon at bounding box center [1148, 439] width 8 height 8
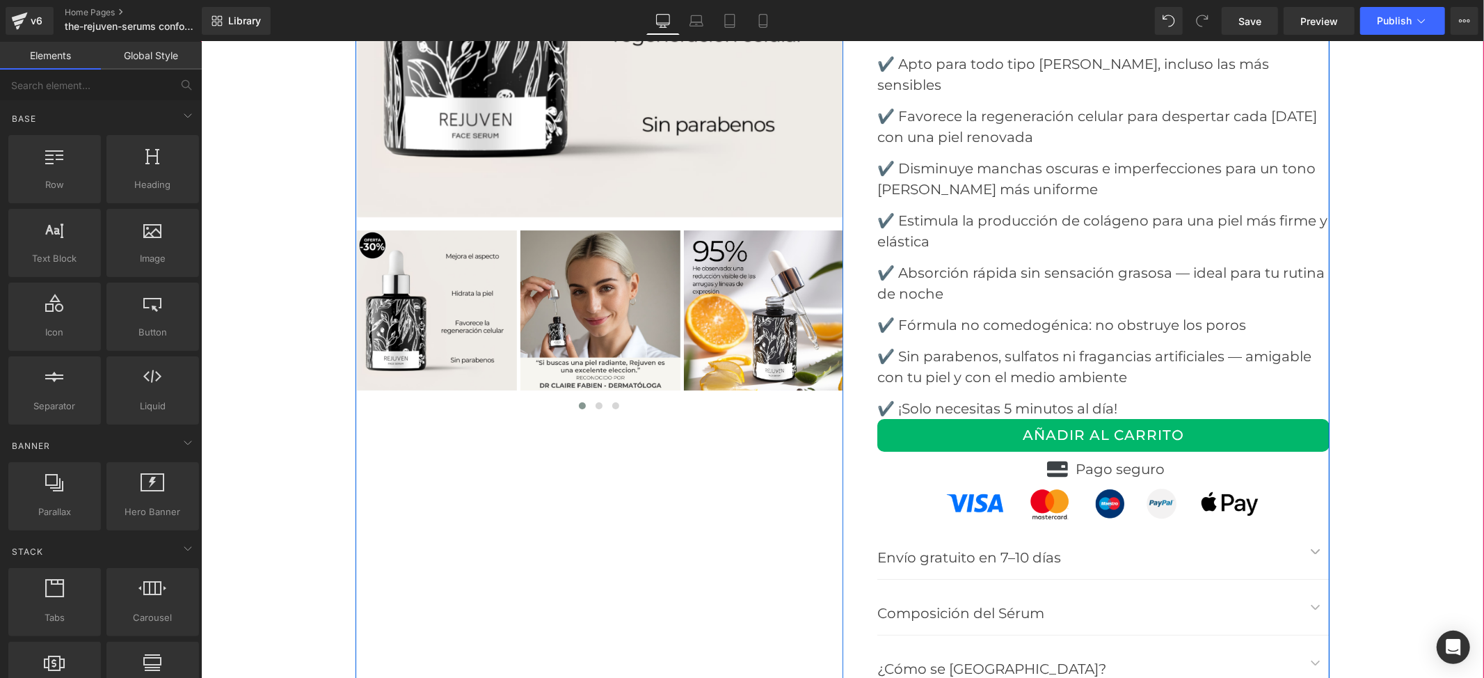
click at [858, 399] on div "Rejuven - Suero de noche antiedad (P) Title $99.90 $142.90 - 30% (P) Price ¡Rev…" at bounding box center [1085, 204] width 487 height 973
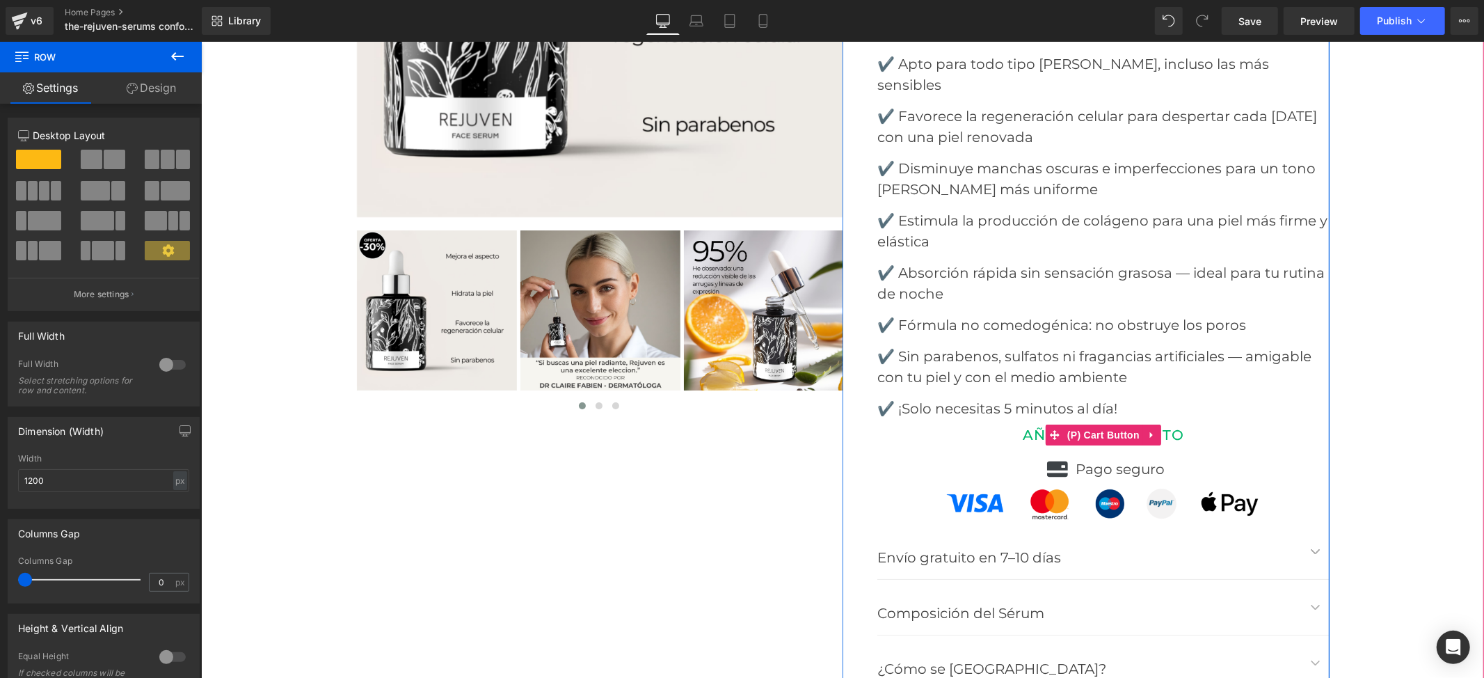
click at [1265, 418] on button "AÑADIR AL CARRITO" at bounding box center [1103, 434] width 452 height 33
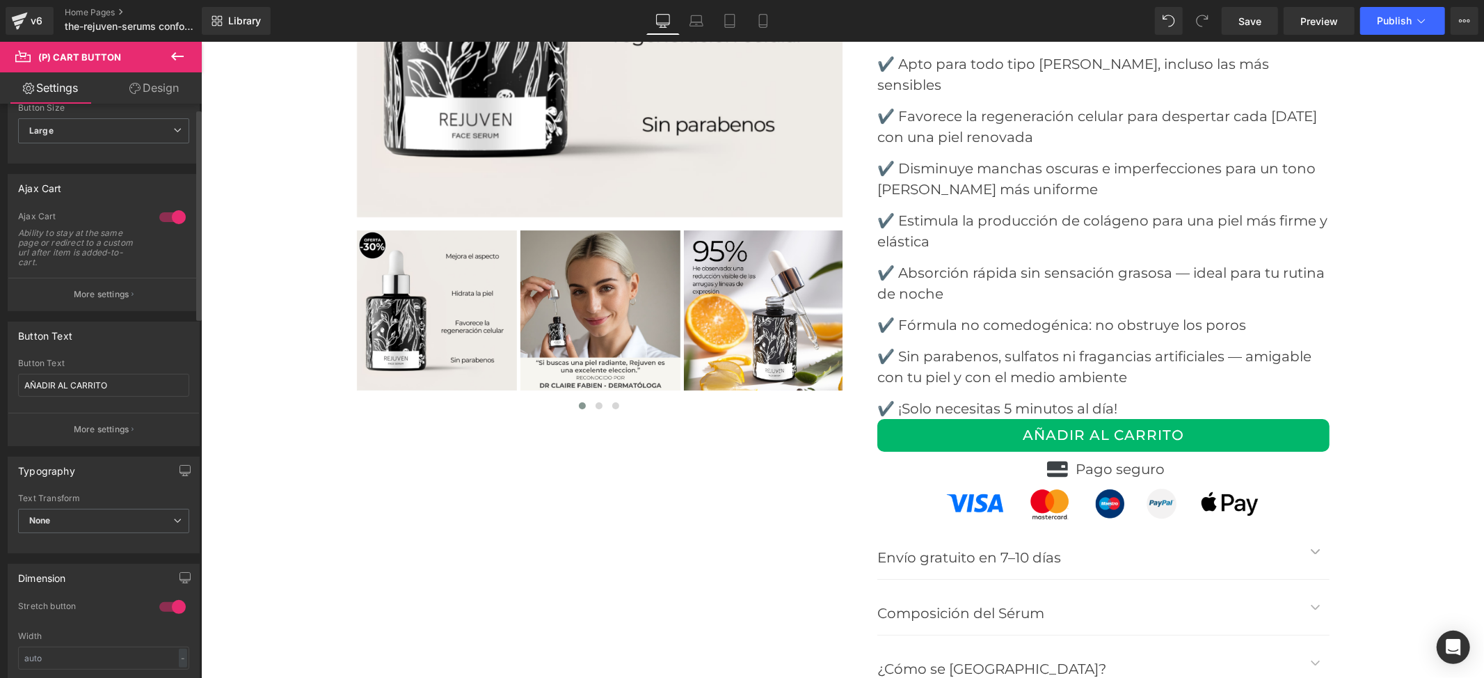
scroll to position [0, 0]
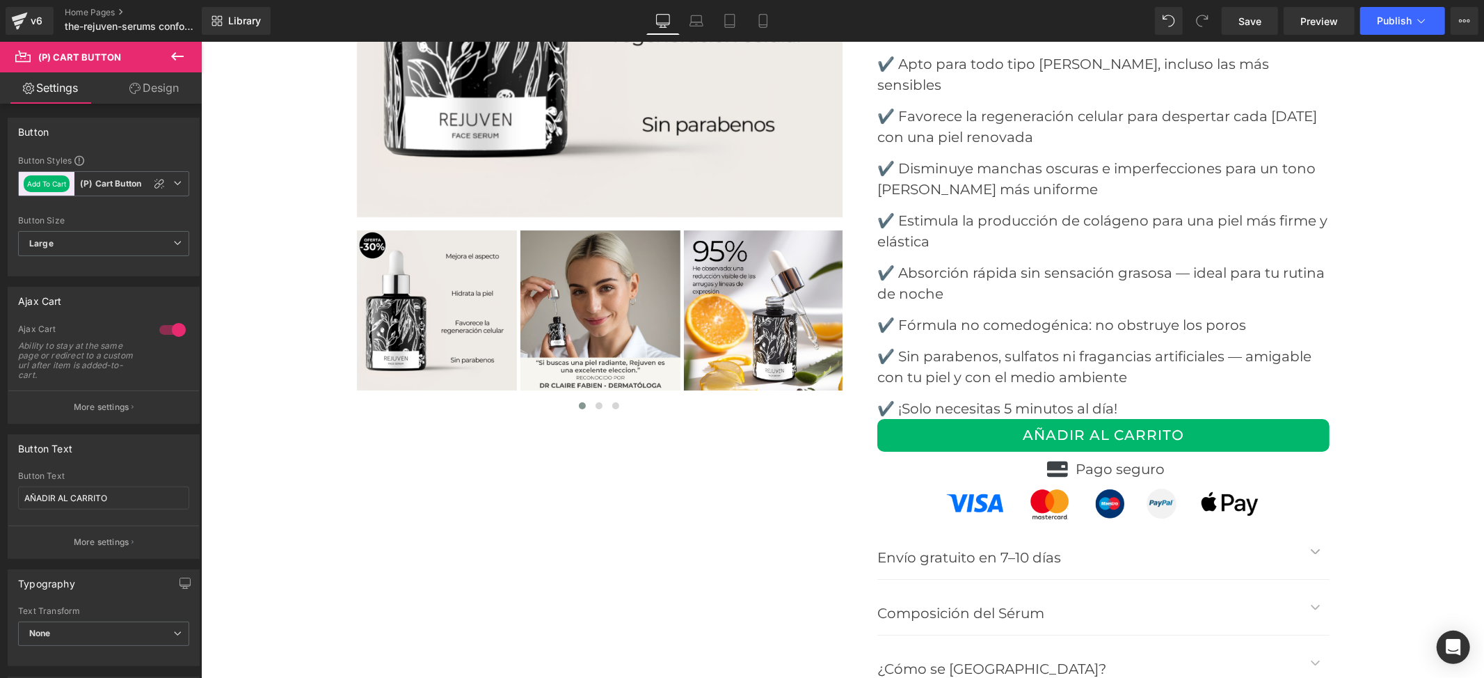
click at [145, 87] on link "Design" at bounding box center [154, 87] width 101 height 31
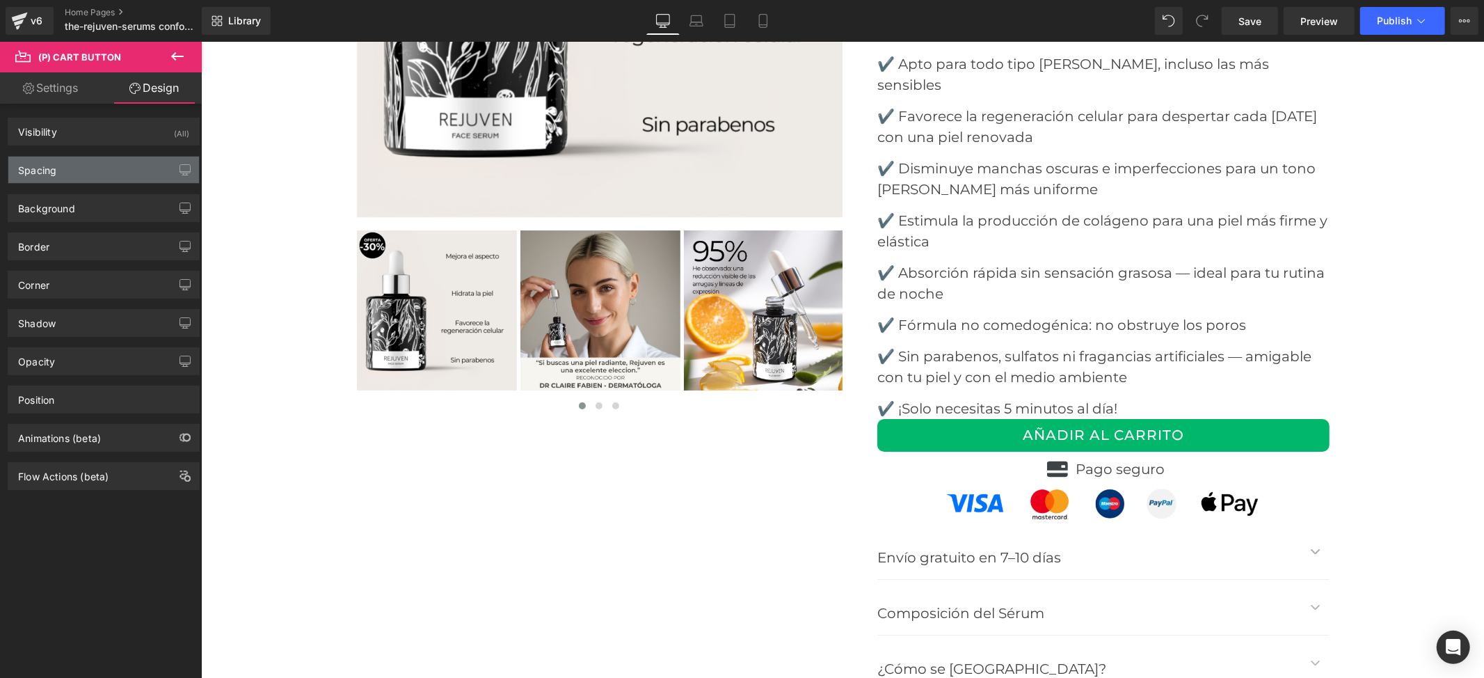
click at [57, 178] on div "Spacing" at bounding box center [103, 170] width 191 height 26
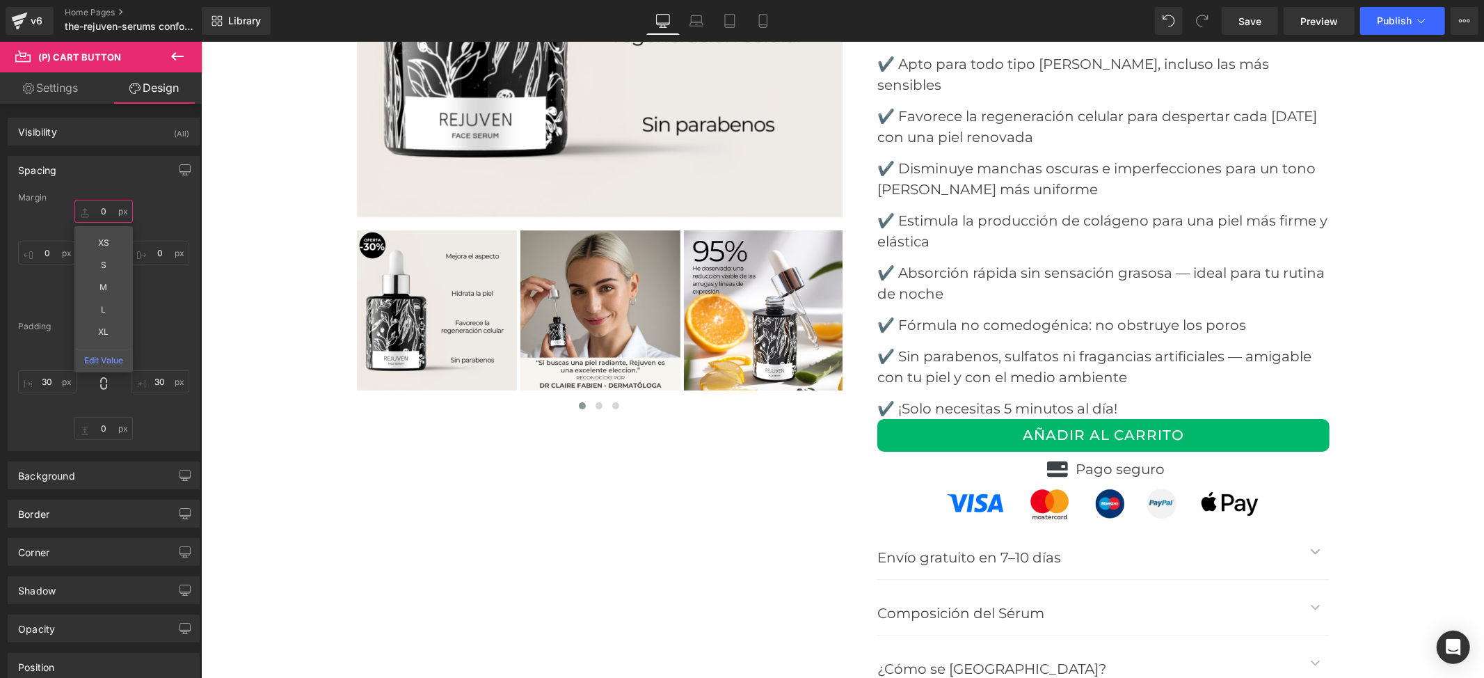
click at [102, 212] on input "text" at bounding box center [103, 211] width 58 height 23
click at [175, 307] on div at bounding box center [103, 255] width 171 height 111
click at [102, 212] on input "text" at bounding box center [103, 211] width 58 height 23
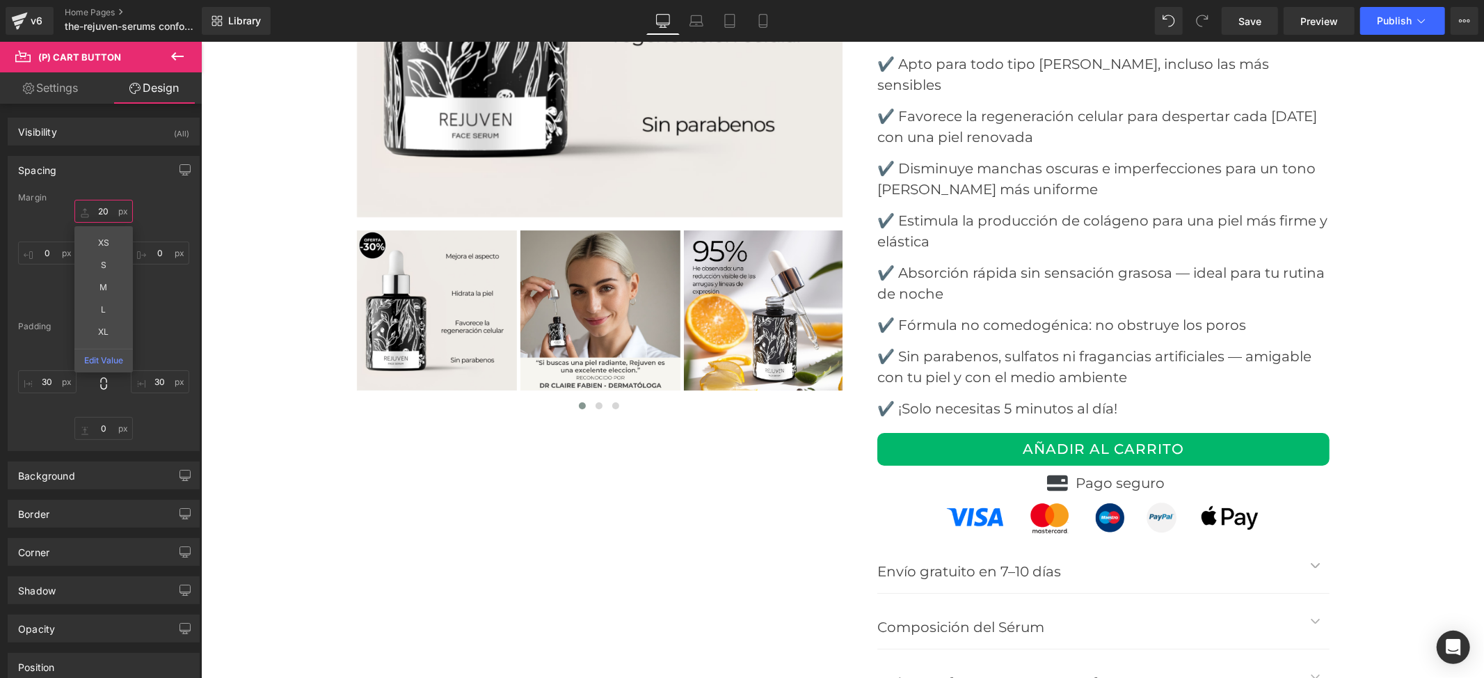
type input "2"
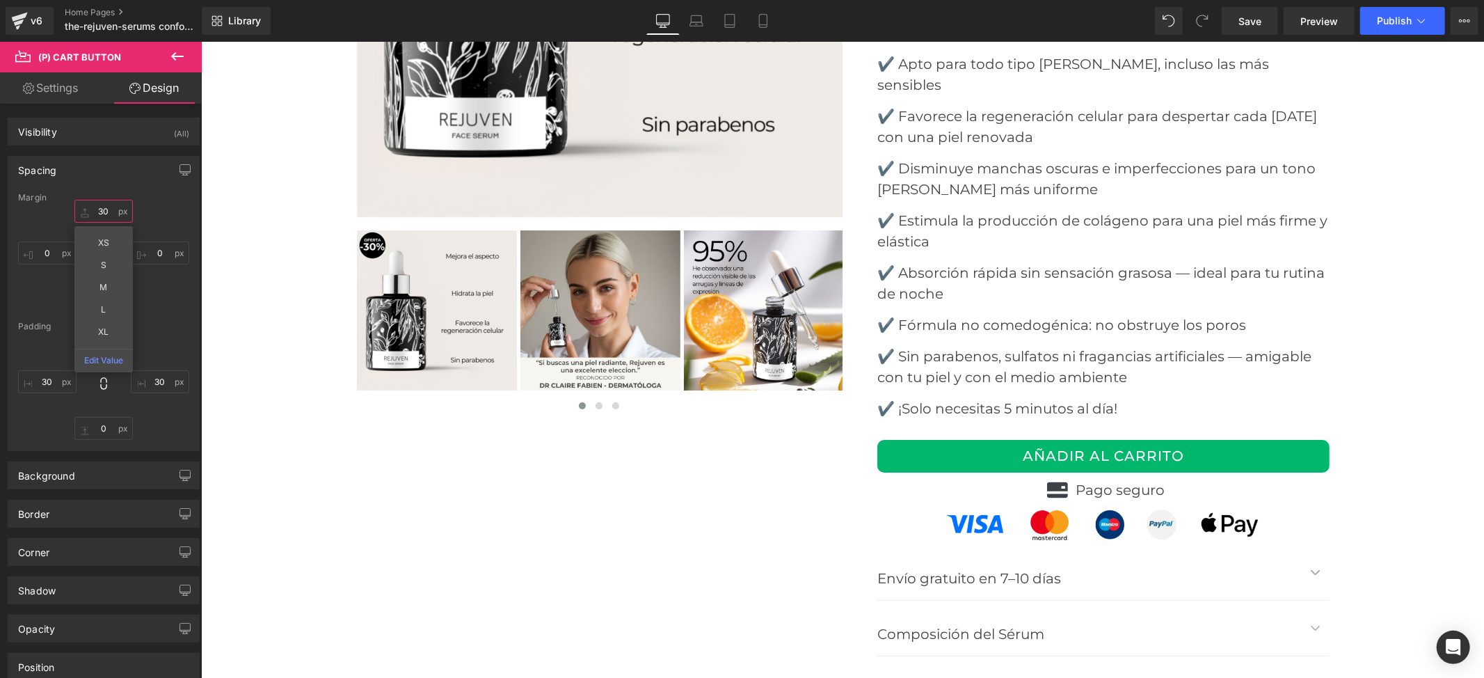
type input "30"
click at [170, 204] on div "30 XS S M L XL Edit Value" at bounding box center [103, 255] width 171 height 111
click at [1414, 389] on div "‹ ›" at bounding box center [841, 201] width 1283 height 1036
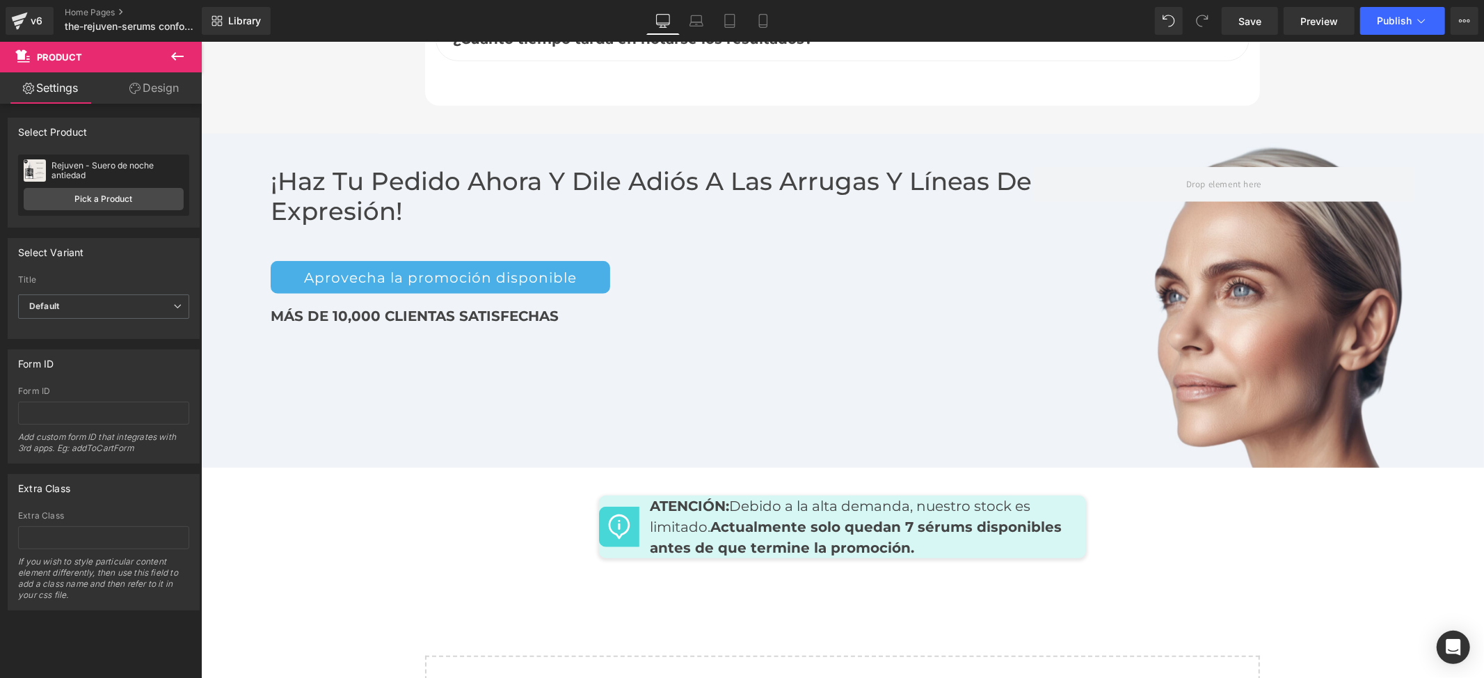
scroll to position [5288, 0]
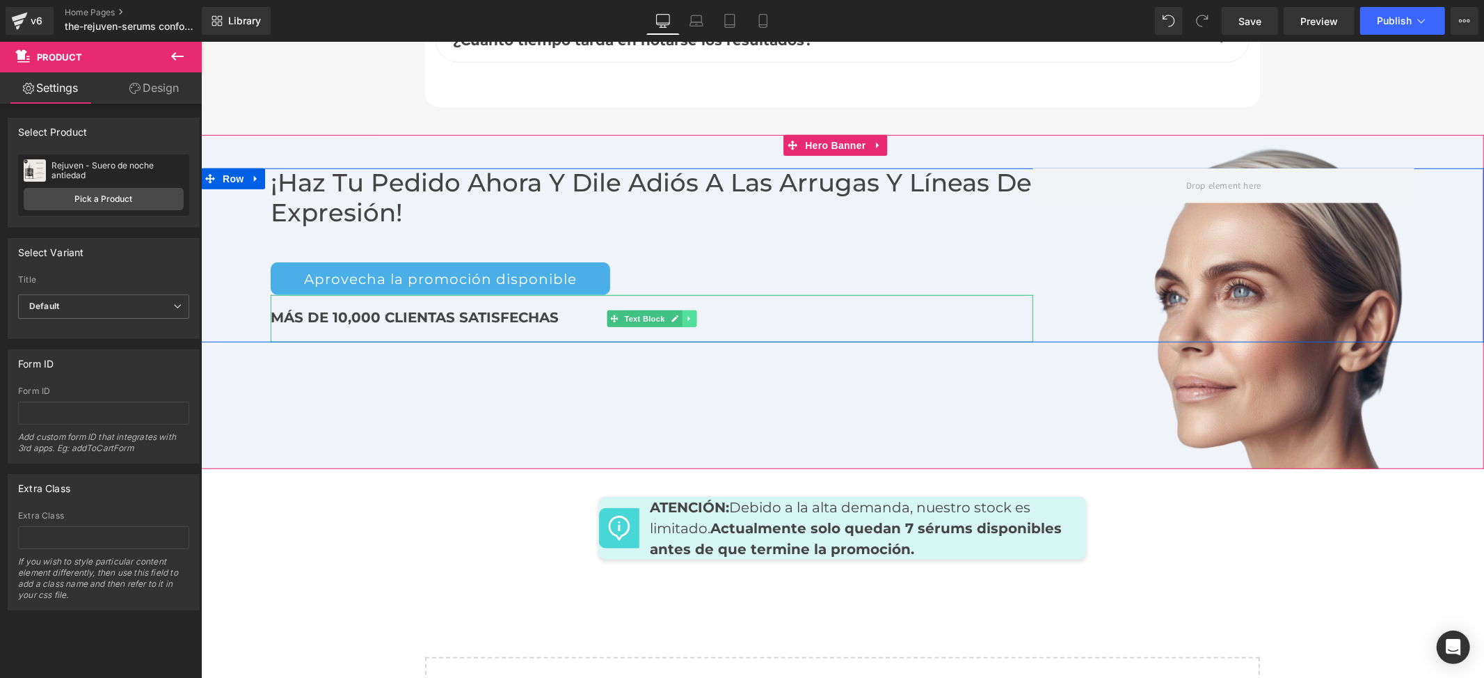
click at [685, 314] on icon at bounding box center [689, 318] width 8 height 8
click at [692, 314] on icon at bounding box center [696, 318] width 8 height 8
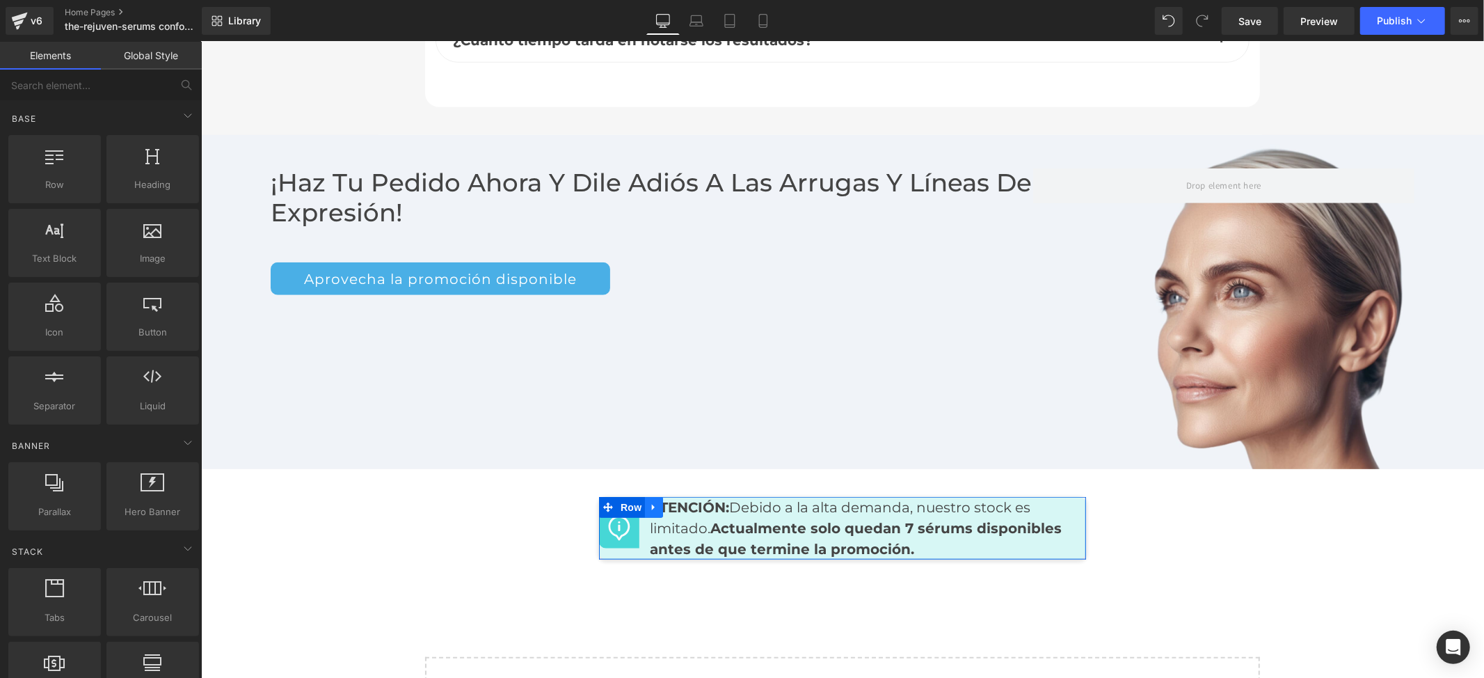
click at [651, 502] on icon at bounding box center [653, 507] width 10 height 10
click at [685, 502] on icon at bounding box center [690, 507] width 10 height 10
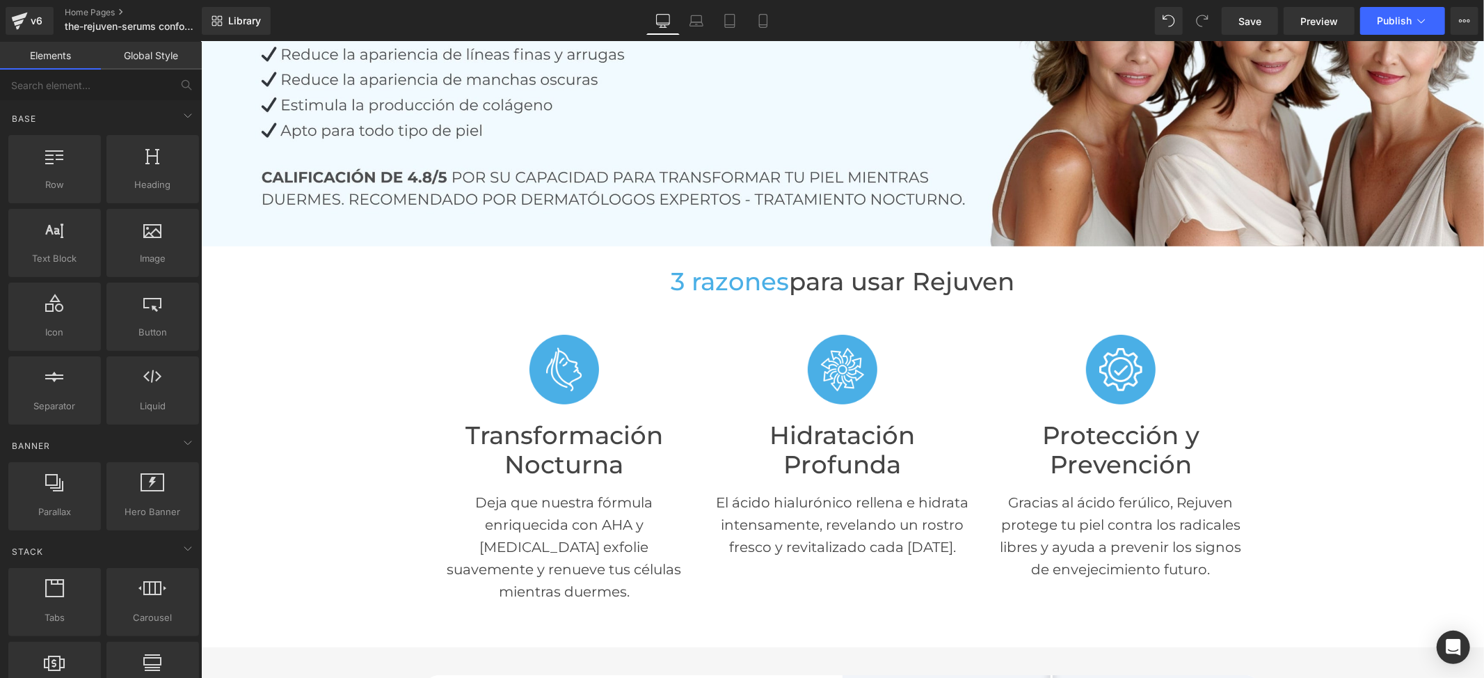
scroll to position [0, 0]
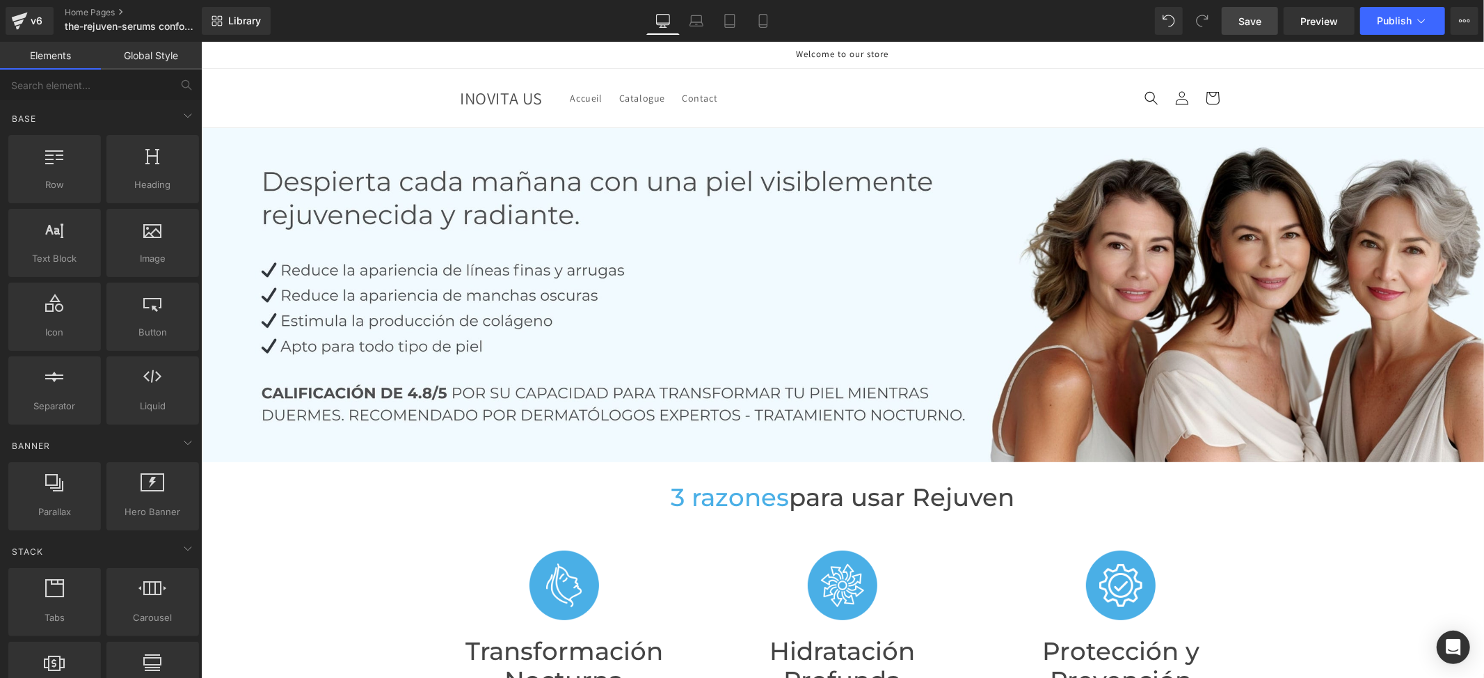
drag, startPoint x: 1253, startPoint y: 20, endPoint x: 747, endPoint y: 287, distance: 571.7
click at [1253, 20] on span "Save" at bounding box center [1249, 21] width 23 height 15
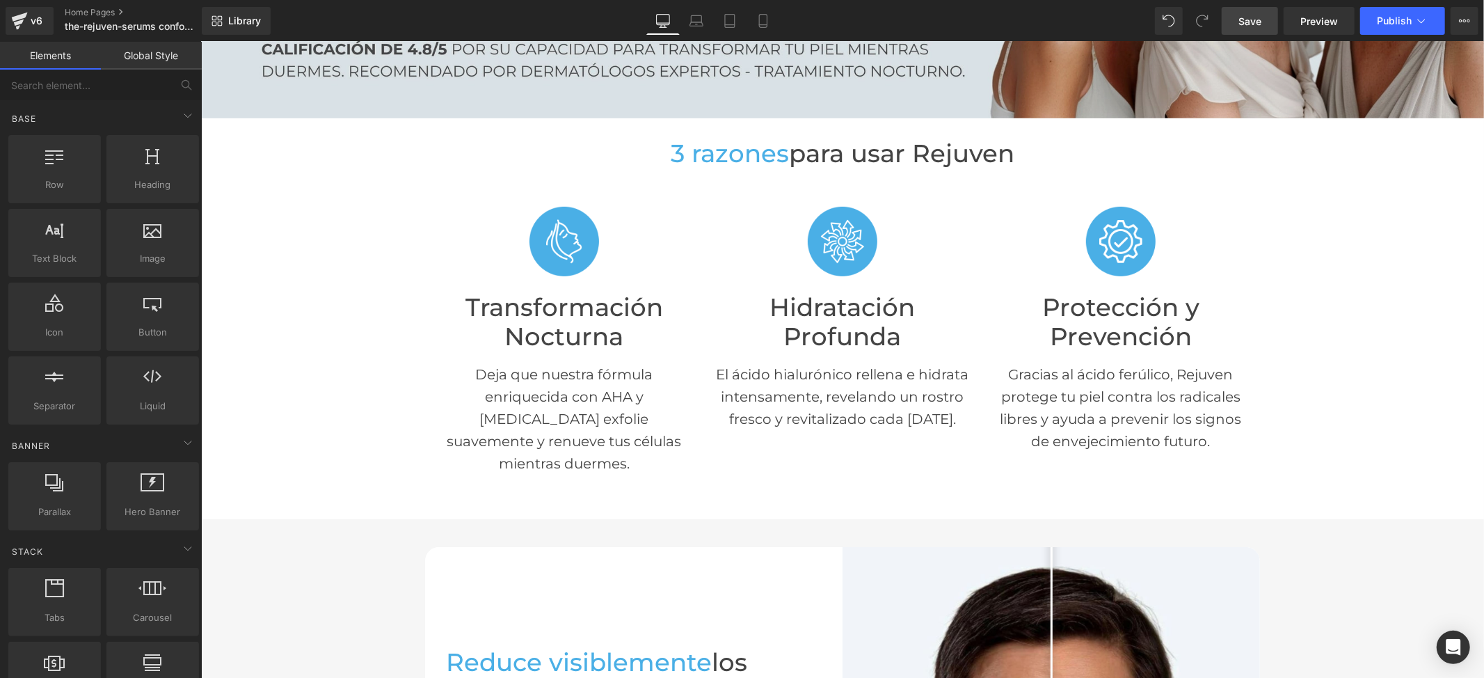
scroll to position [371, 0]
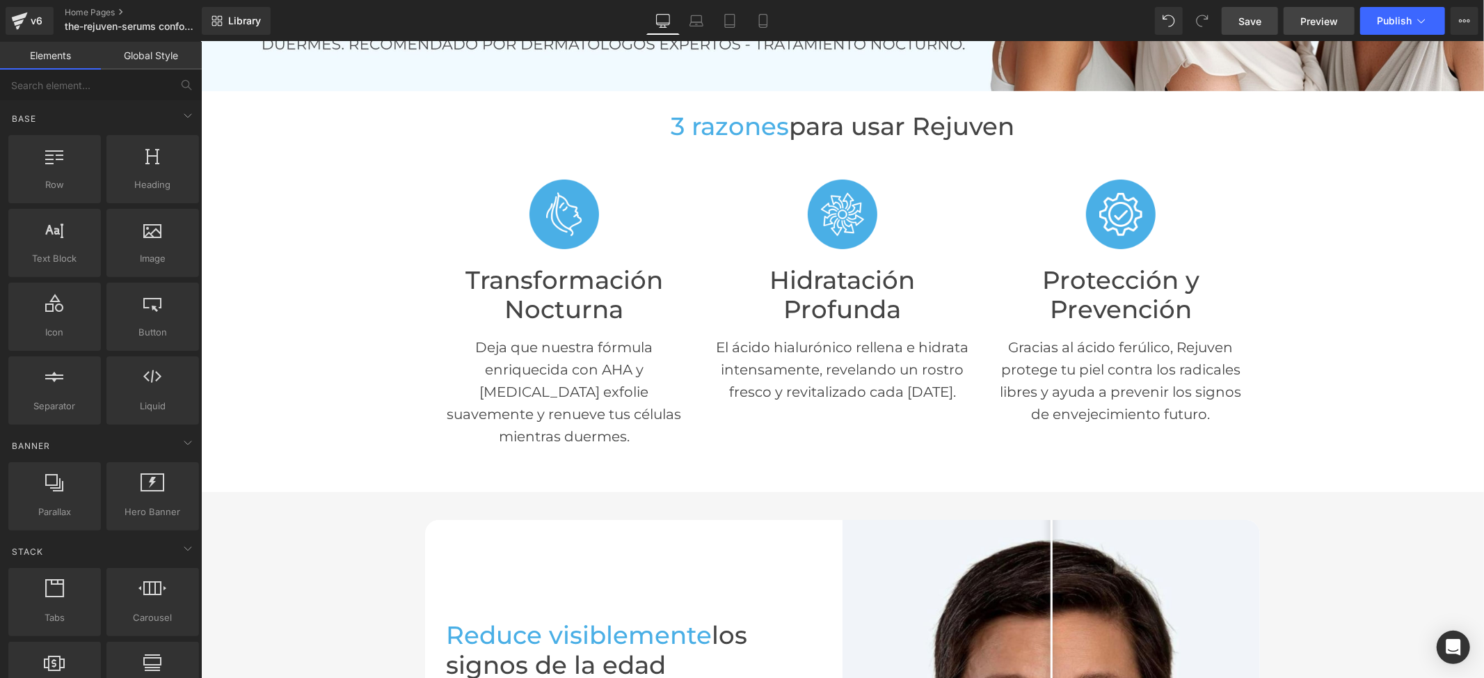
click at [1319, 24] on span "Preview" at bounding box center [1319, 21] width 38 height 15
